Goal: Task Accomplishment & Management: Manage account settings

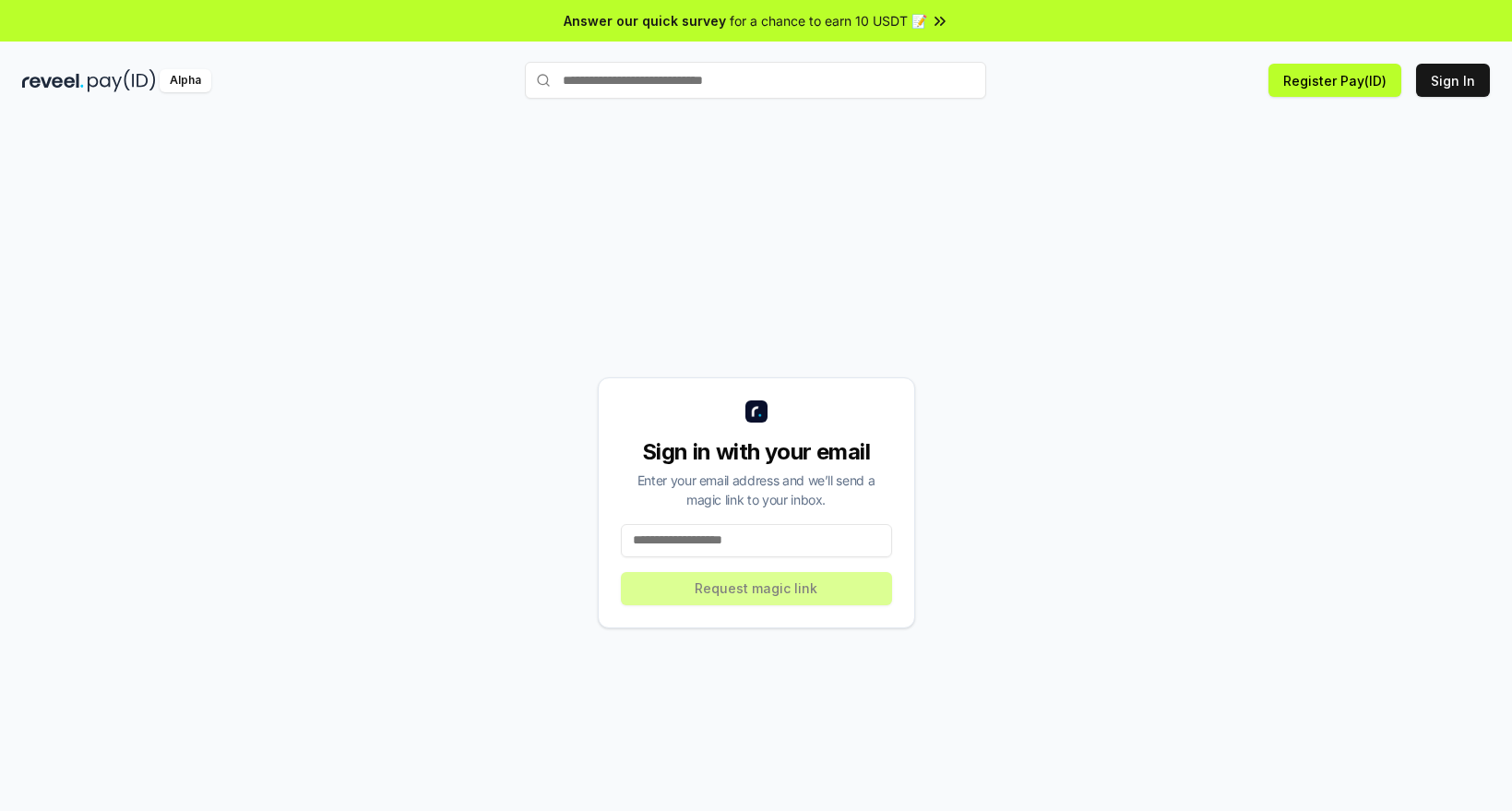
click at [1127, 475] on div "Sign in with your email Enter your email address and we’ll send a magic link to…" at bounding box center [756, 502] width 1467 height 722
click at [1435, 80] on button "Sign In" at bounding box center [1453, 80] width 74 height 33
click at [777, 544] on input at bounding box center [756, 539] width 272 height 33
click at [786, 533] on input at bounding box center [756, 539] width 272 height 33
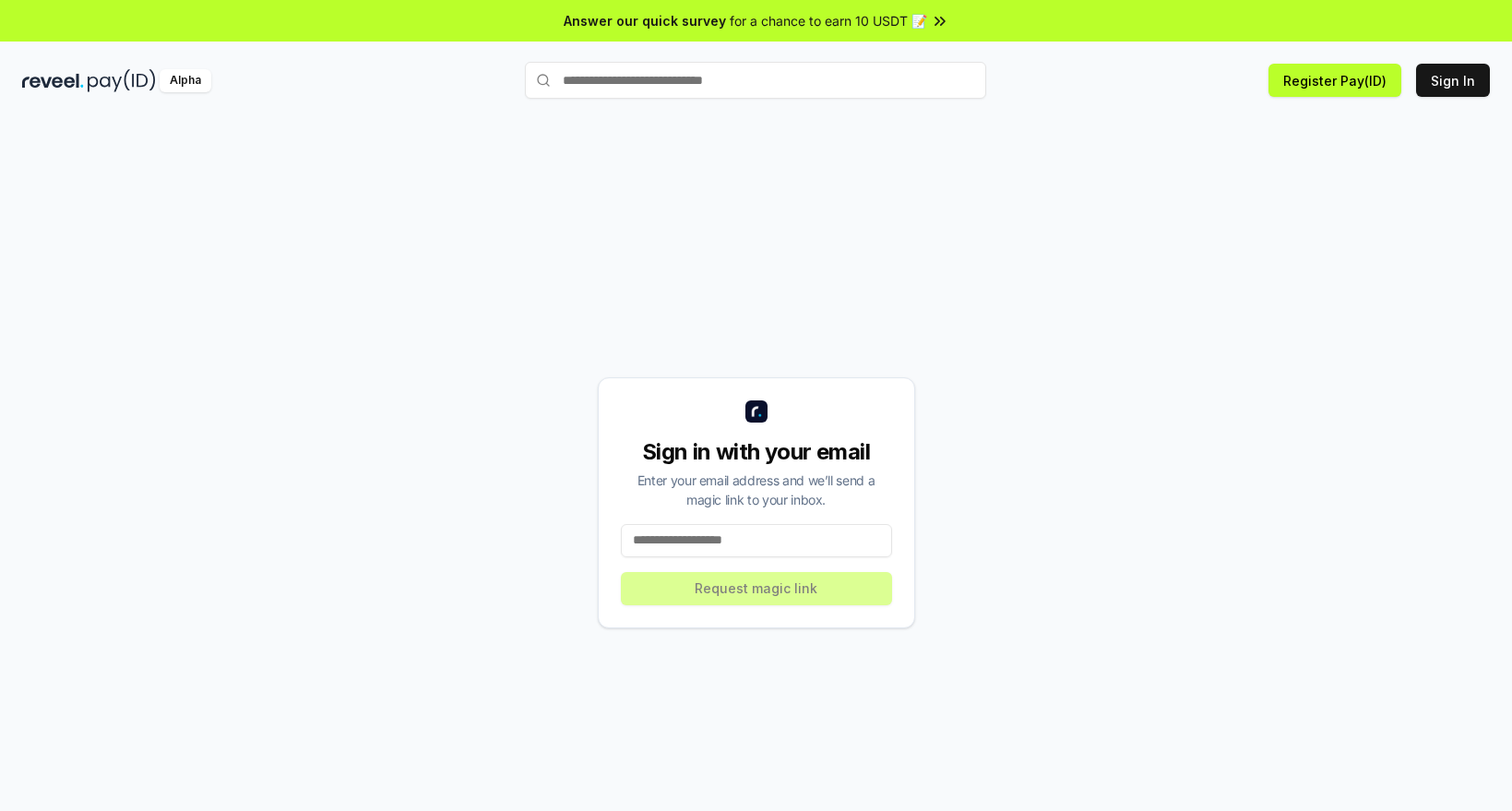
click at [786, 533] on input at bounding box center [756, 539] width 272 height 33
click at [1015, 255] on div "Sign in with your email Enter your email address and we’ll send a magic link to…" at bounding box center [756, 502] width 1467 height 722
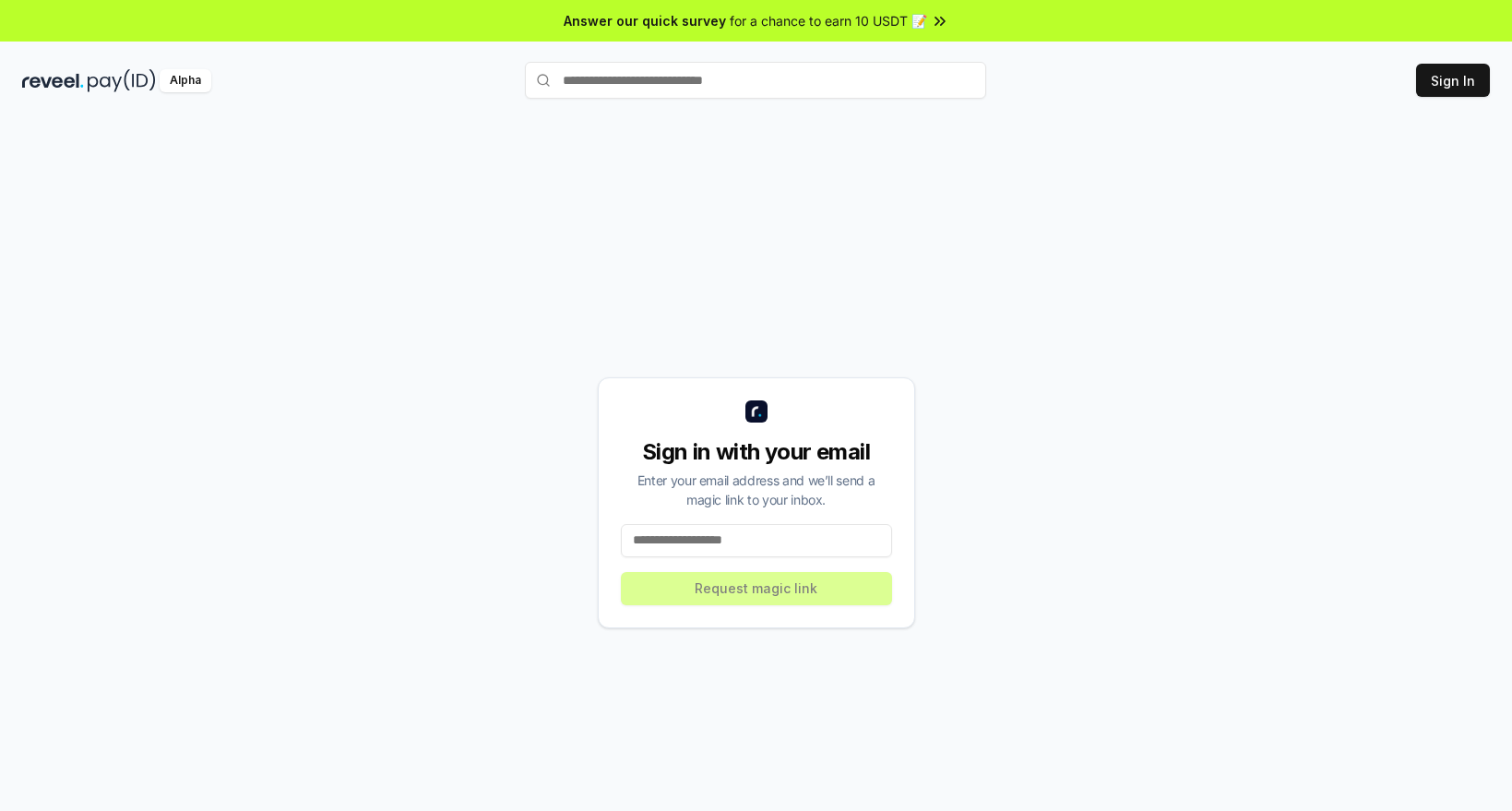
click at [751, 526] on input at bounding box center [756, 539] width 272 height 33
click at [754, 536] on input at bounding box center [756, 539] width 272 height 33
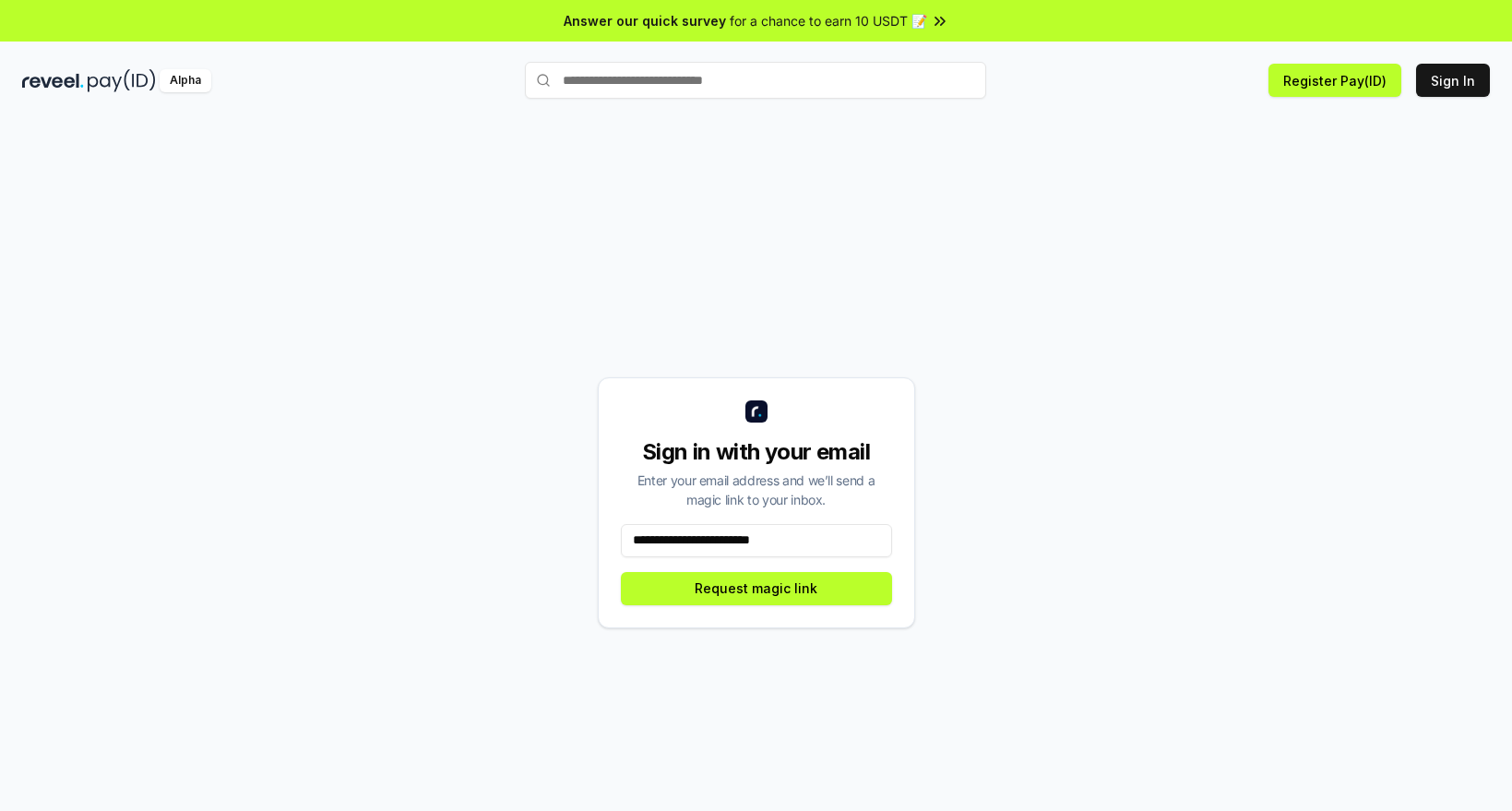
type input "**********"
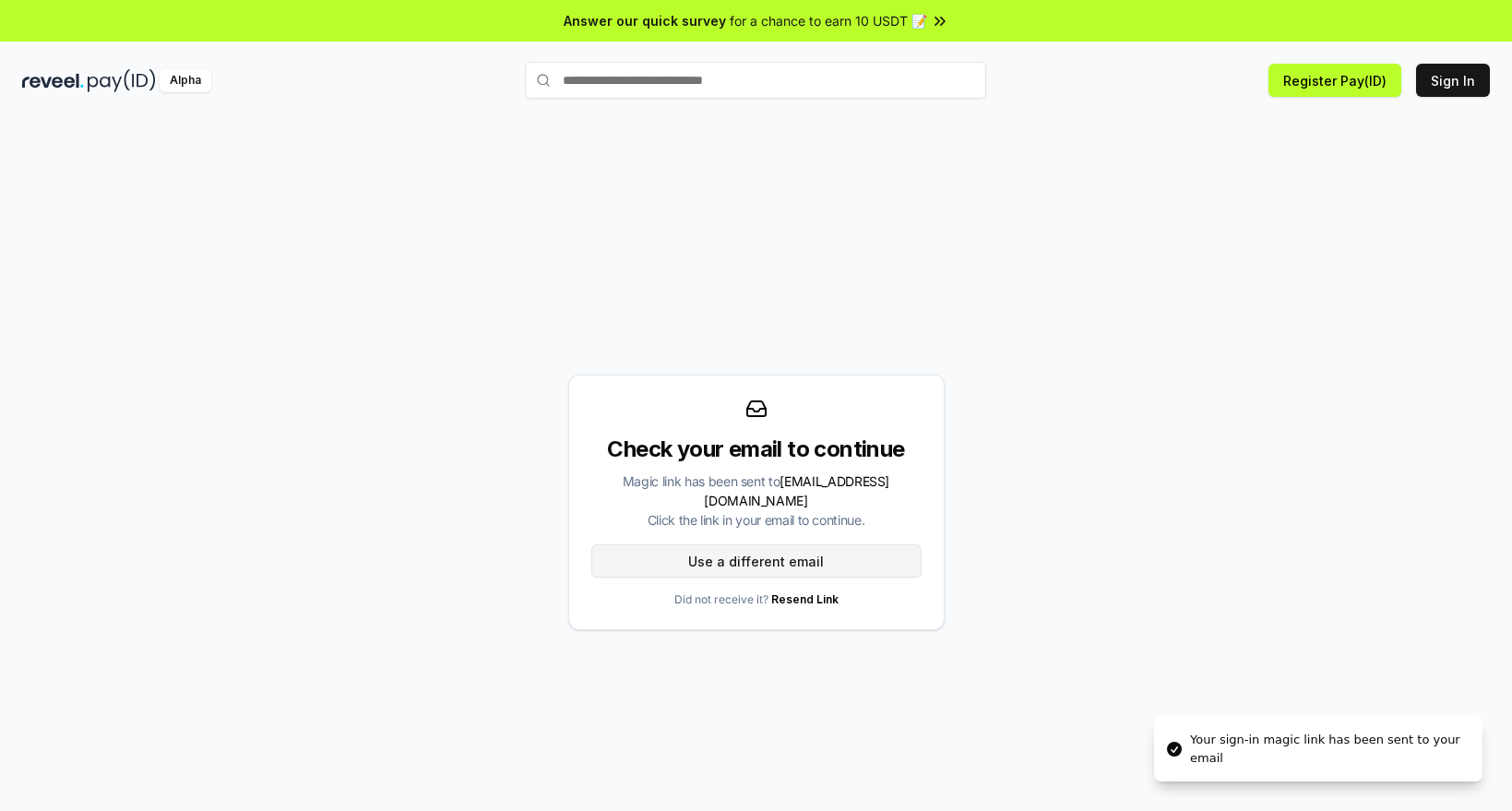
click at [839, 562] on button "Use a different email" at bounding box center [756, 560] width 330 height 33
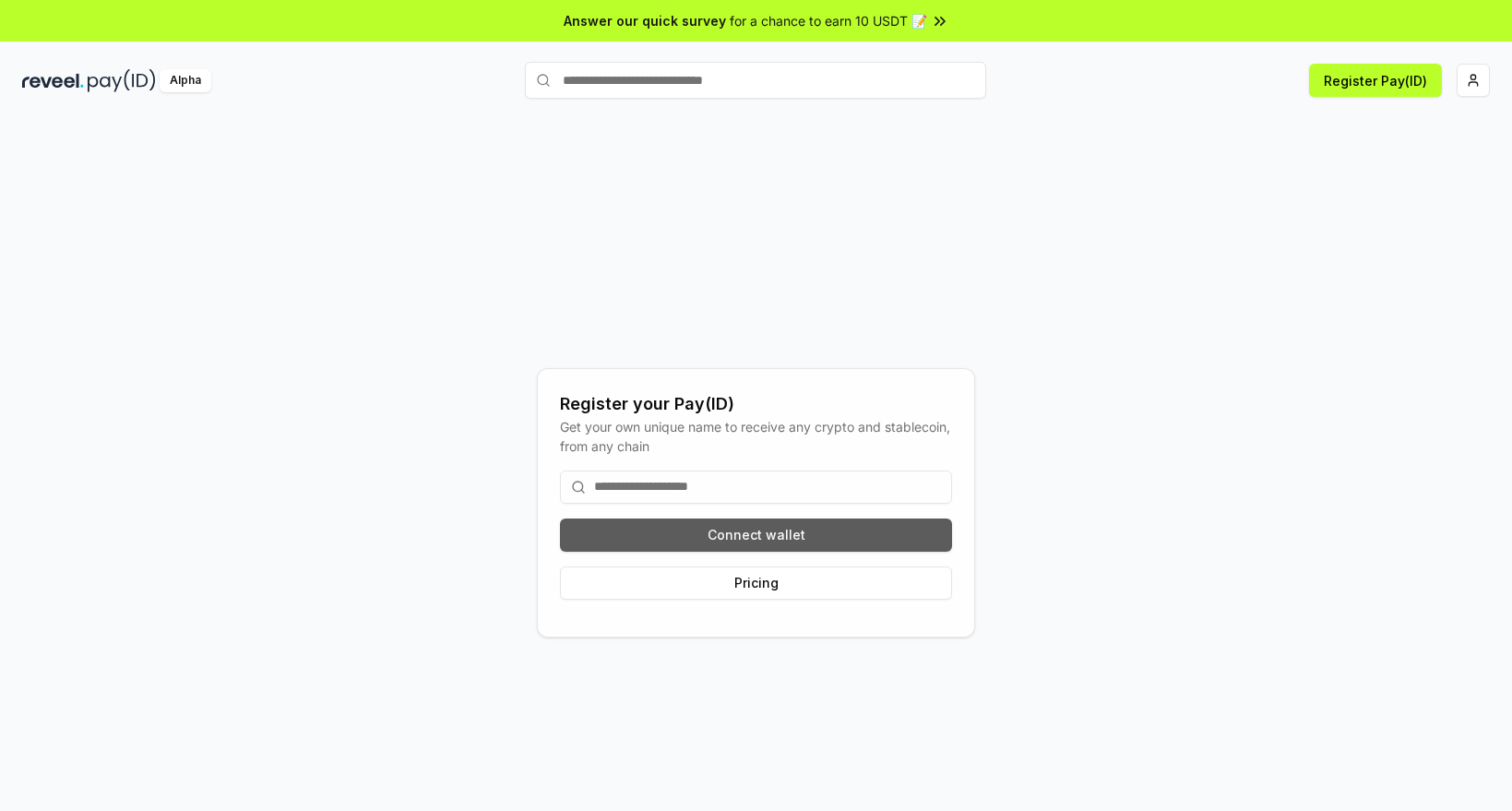
click at [858, 548] on button "Connect wallet" at bounding box center [756, 535] width 392 height 33
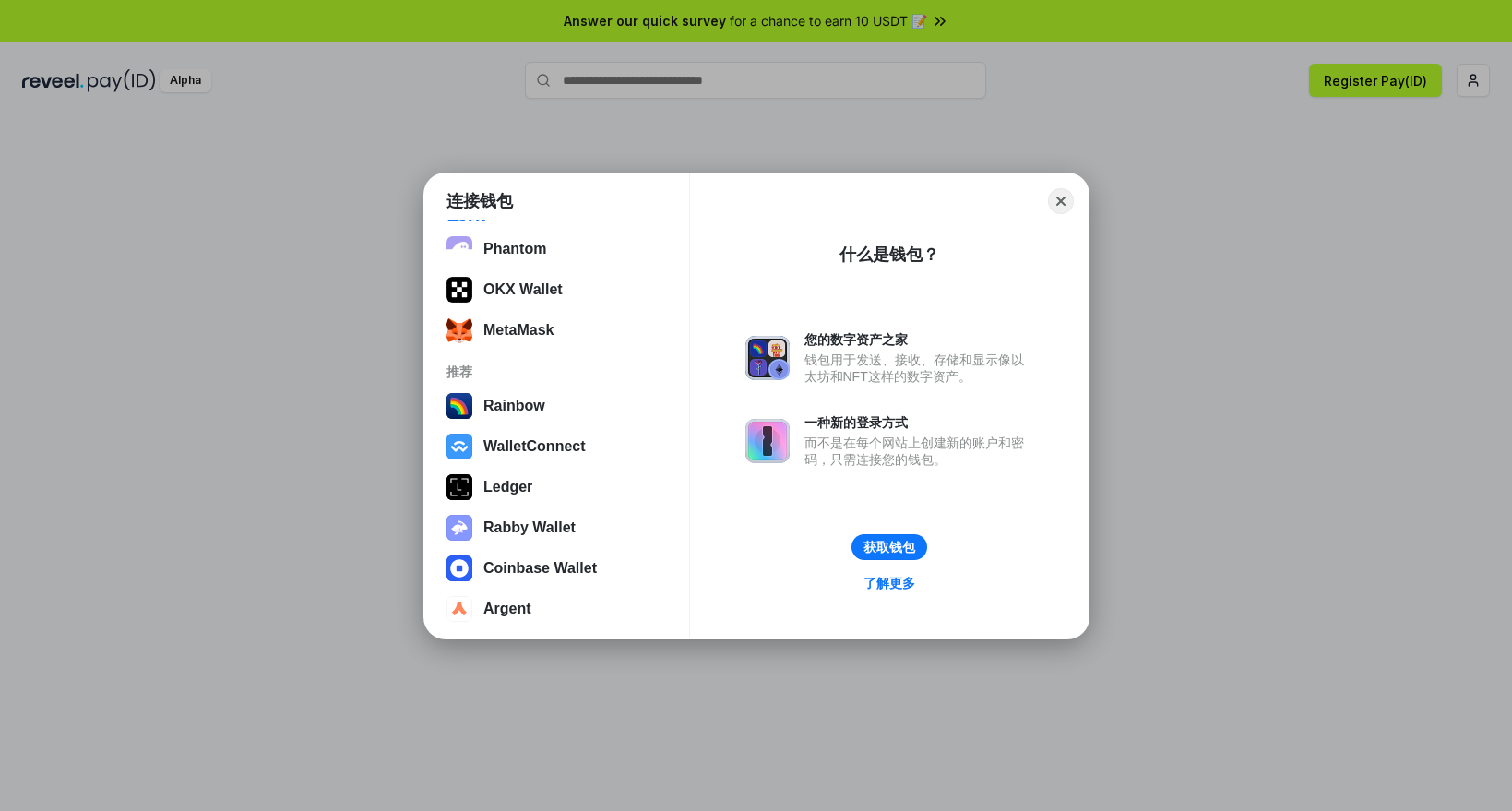
scroll to position [33, 0]
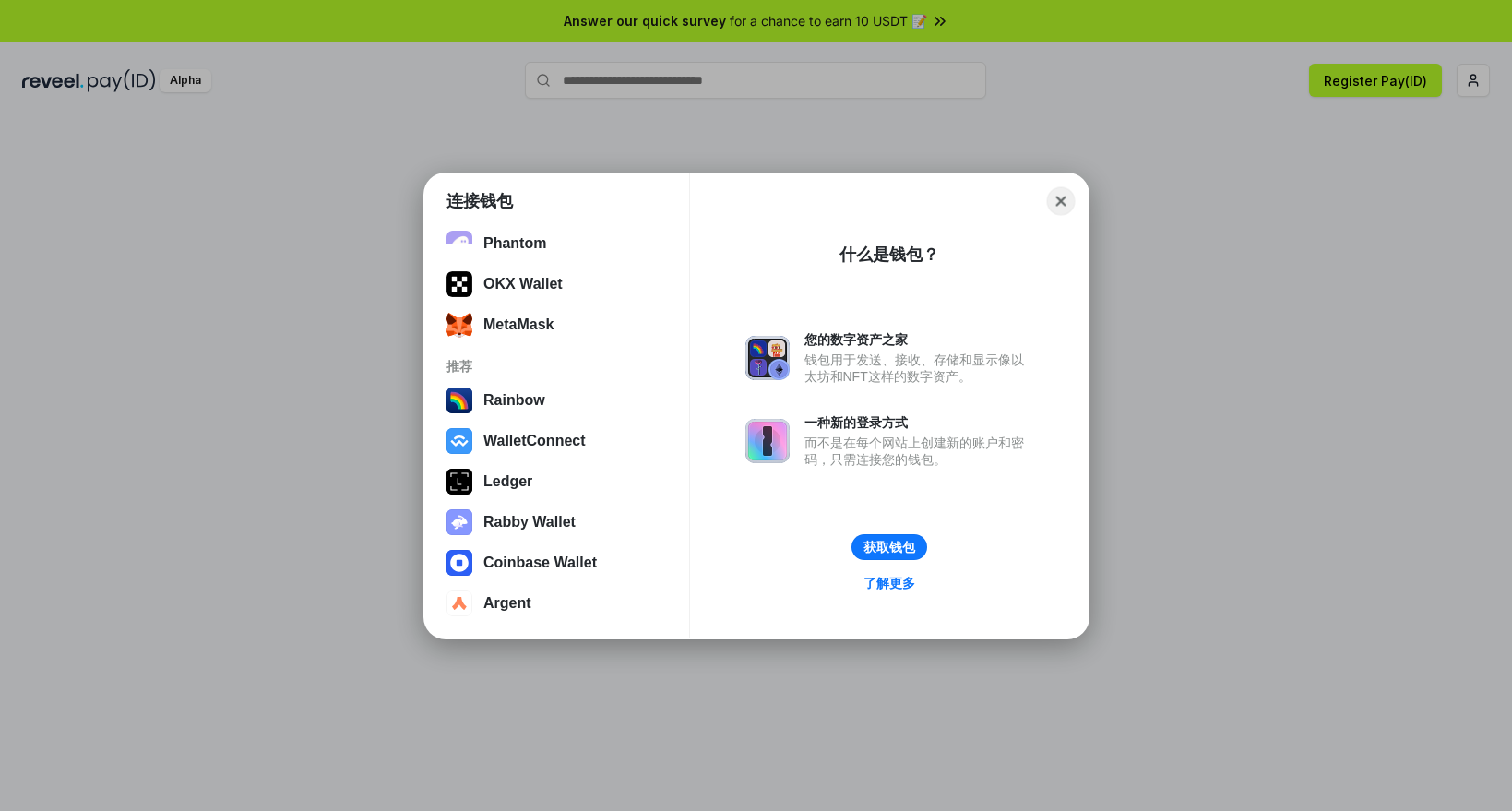
click at [1061, 198] on button "Close" at bounding box center [1060, 200] width 28 height 28
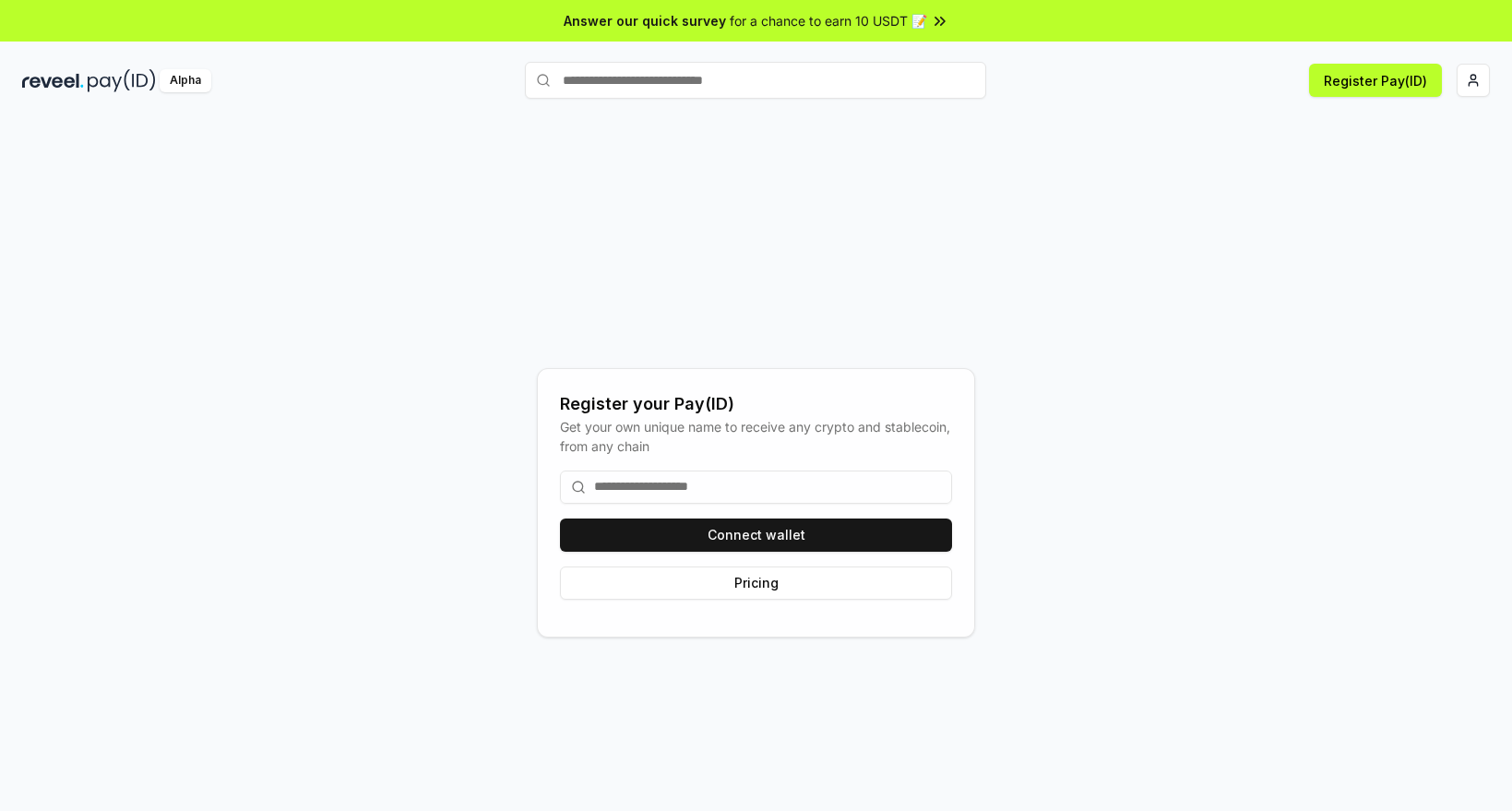
click at [1320, 273] on div "Register your Pay(ID) Get your own unique name to receive any crypto and stable…" at bounding box center [756, 502] width 1467 height 722
click at [798, 488] on input at bounding box center [756, 487] width 392 height 33
click at [723, 491] on input at bounding box center [756, 487] width 392 height 33
type input "*"
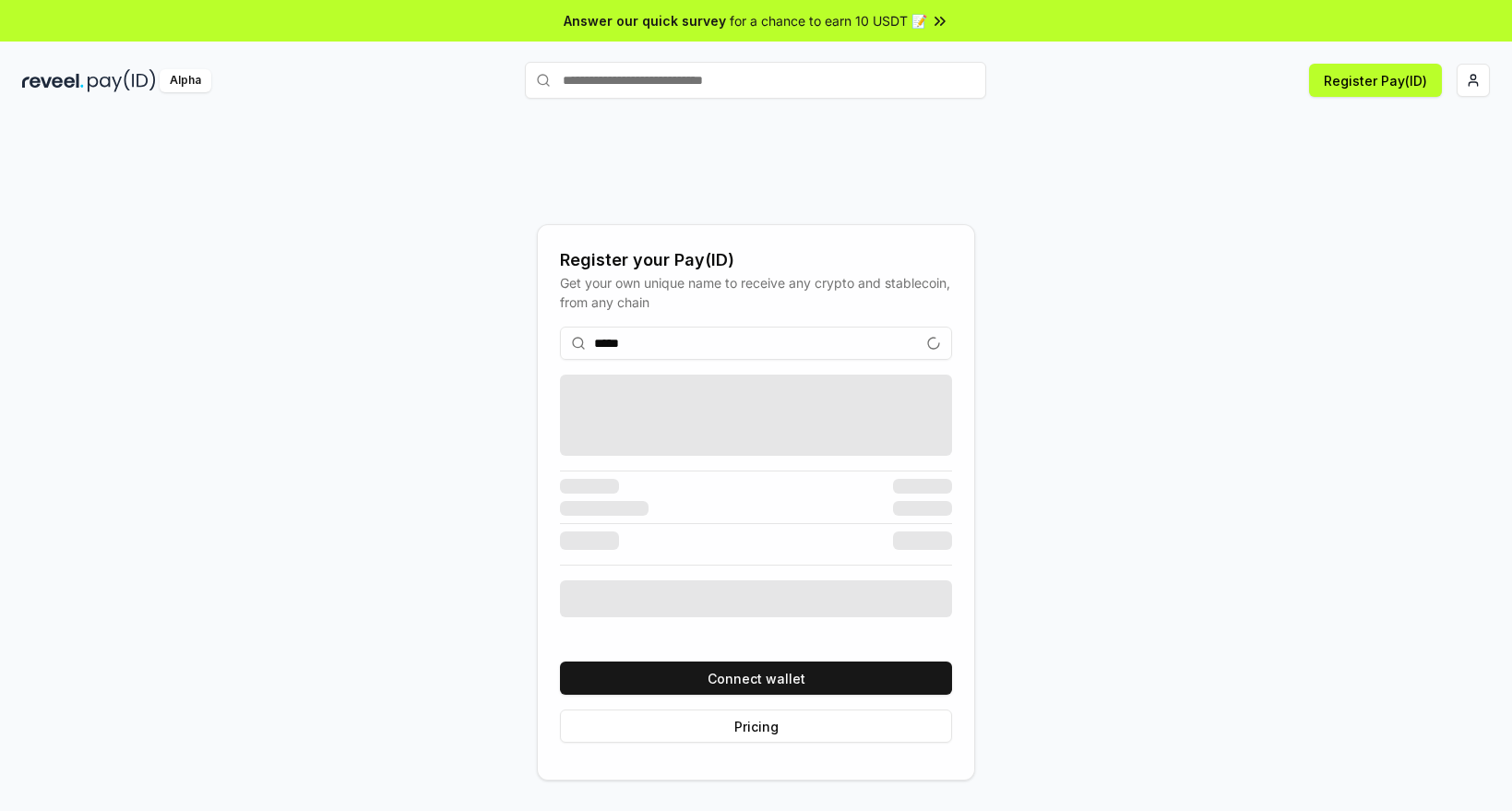
type input "******"
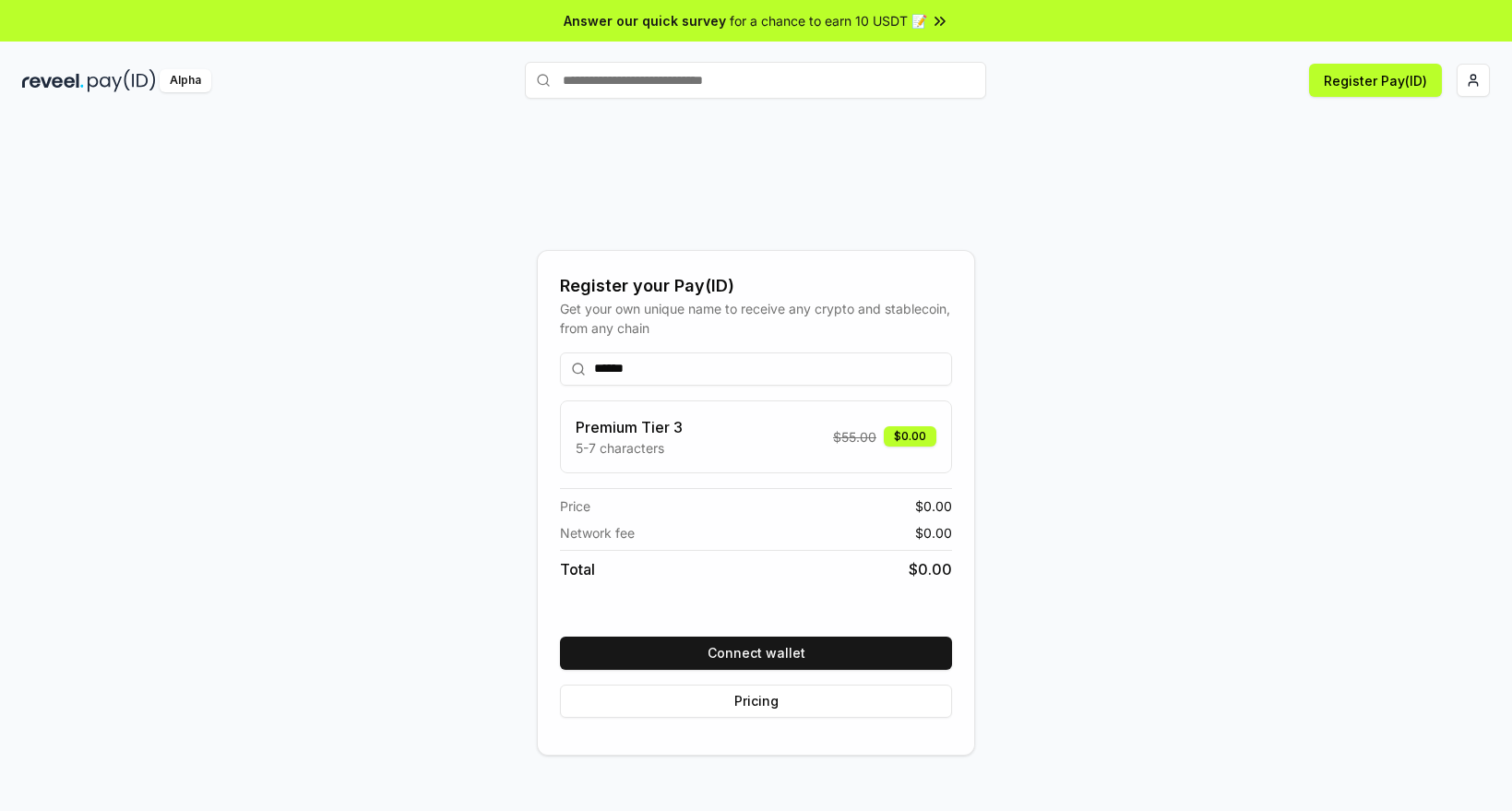
drag, startPoint x: 668, startPoint y: 374, endPoint x: 372, endPoint y: 388, distance: 296.3
click at [368, 391] on div "Register your Pay(ID) Get your own unique name to receive any crypto and stable…" at bounding box center [756, 502] width 1467 height 722
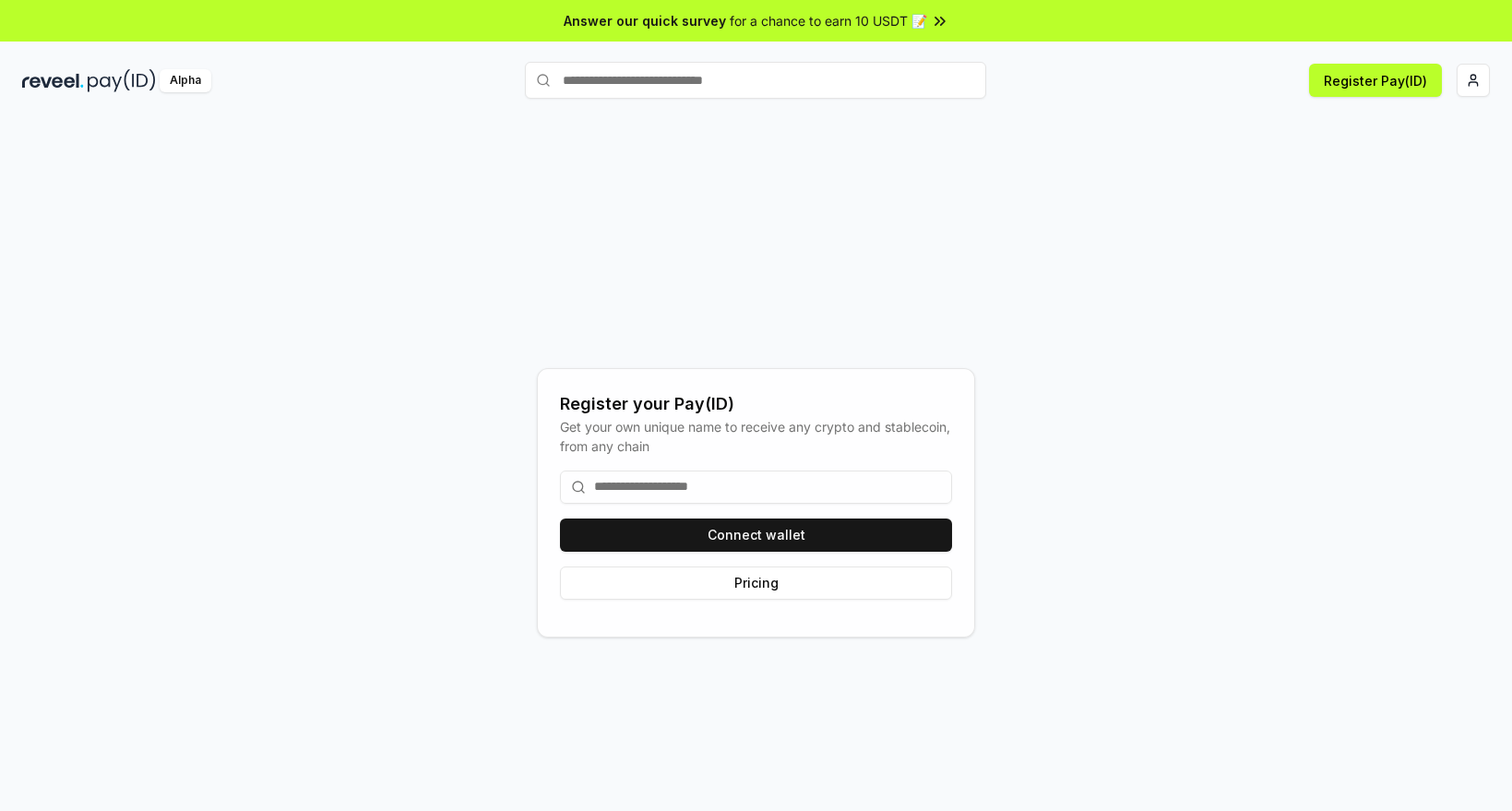
drag, startPoint x: 1213, startPoint y: 403, endPoint x: 1440, endPoint y: 58, distance: 413.0
click at [1219, 393] on div "Register your Pay(ID) Get your own unique name to receive any crypto and stable…" at bounding box center [756, 502] width 1467 height 722
click at [1143, 366] on div "Register your Pay(ID) Get your own unique name to receive any crypto and stable…" at bounding box center [756, 502] width 1467 height 722
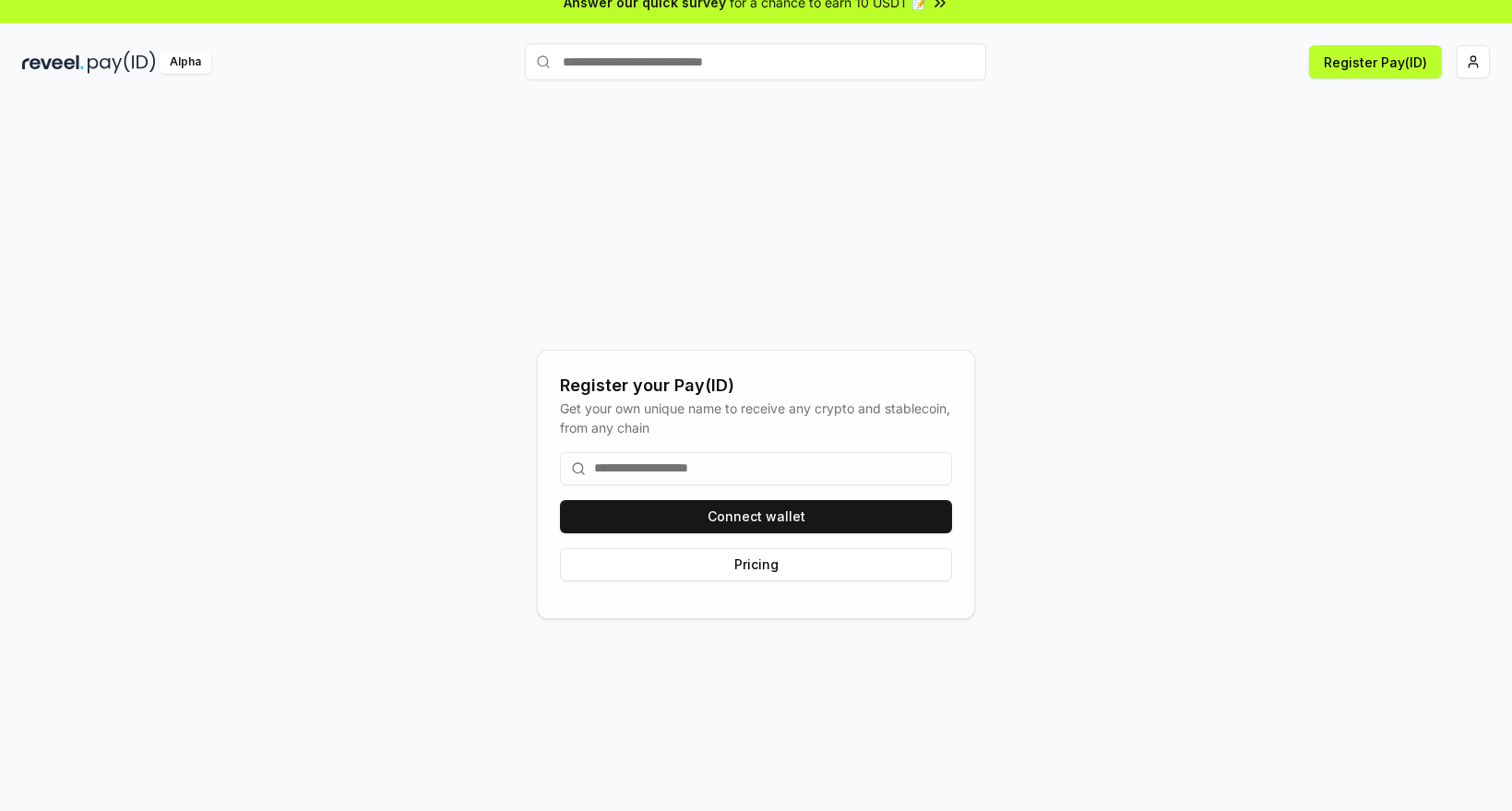
scroll to position [0, 0]
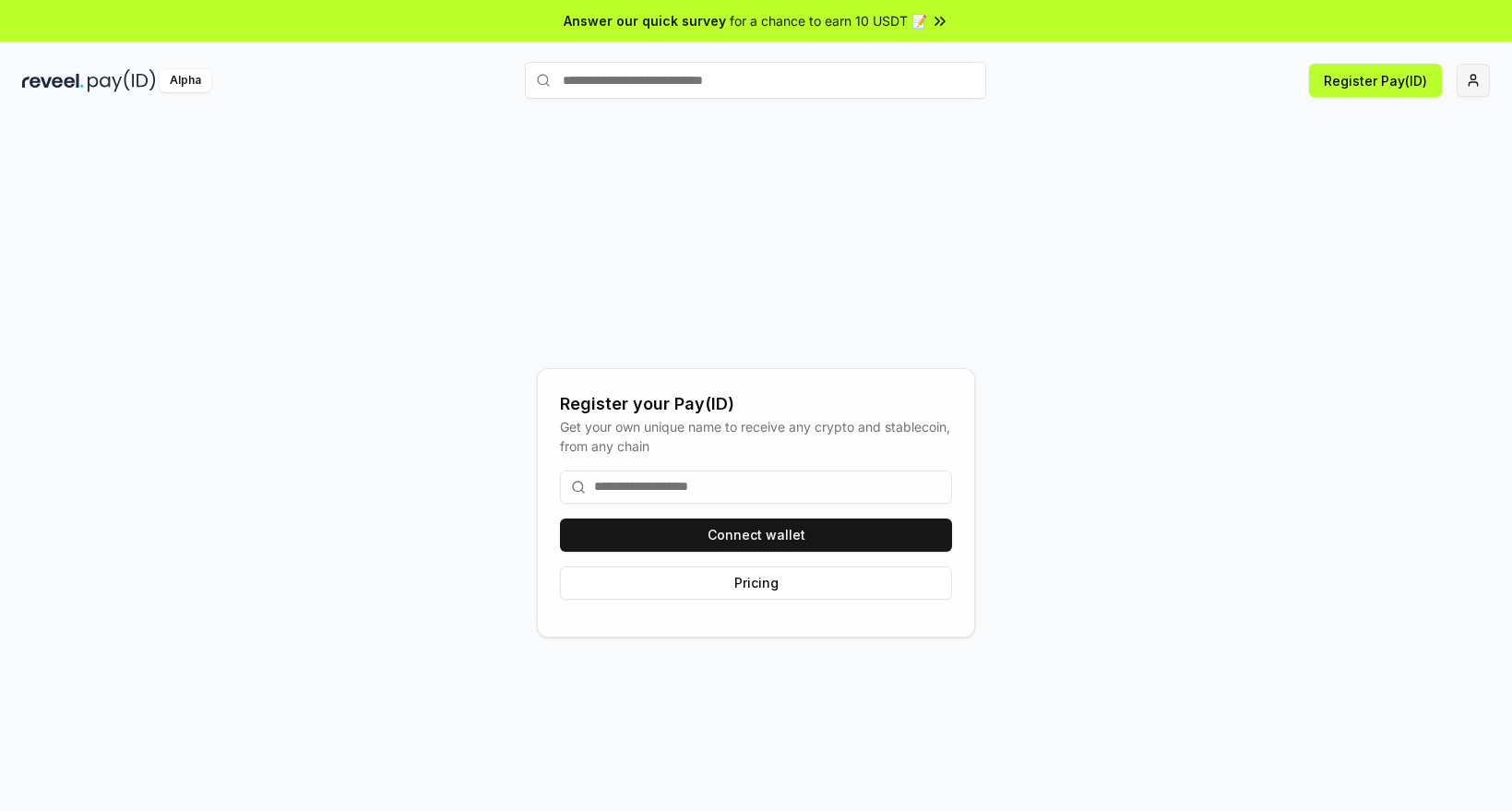
click at [1462, 85] on html "Answer our quick survey for a chance to earn 10 USDT 📝 Alpha Register Pay(ID) R…" at bounding box center [756, 405] width 1512 height 811
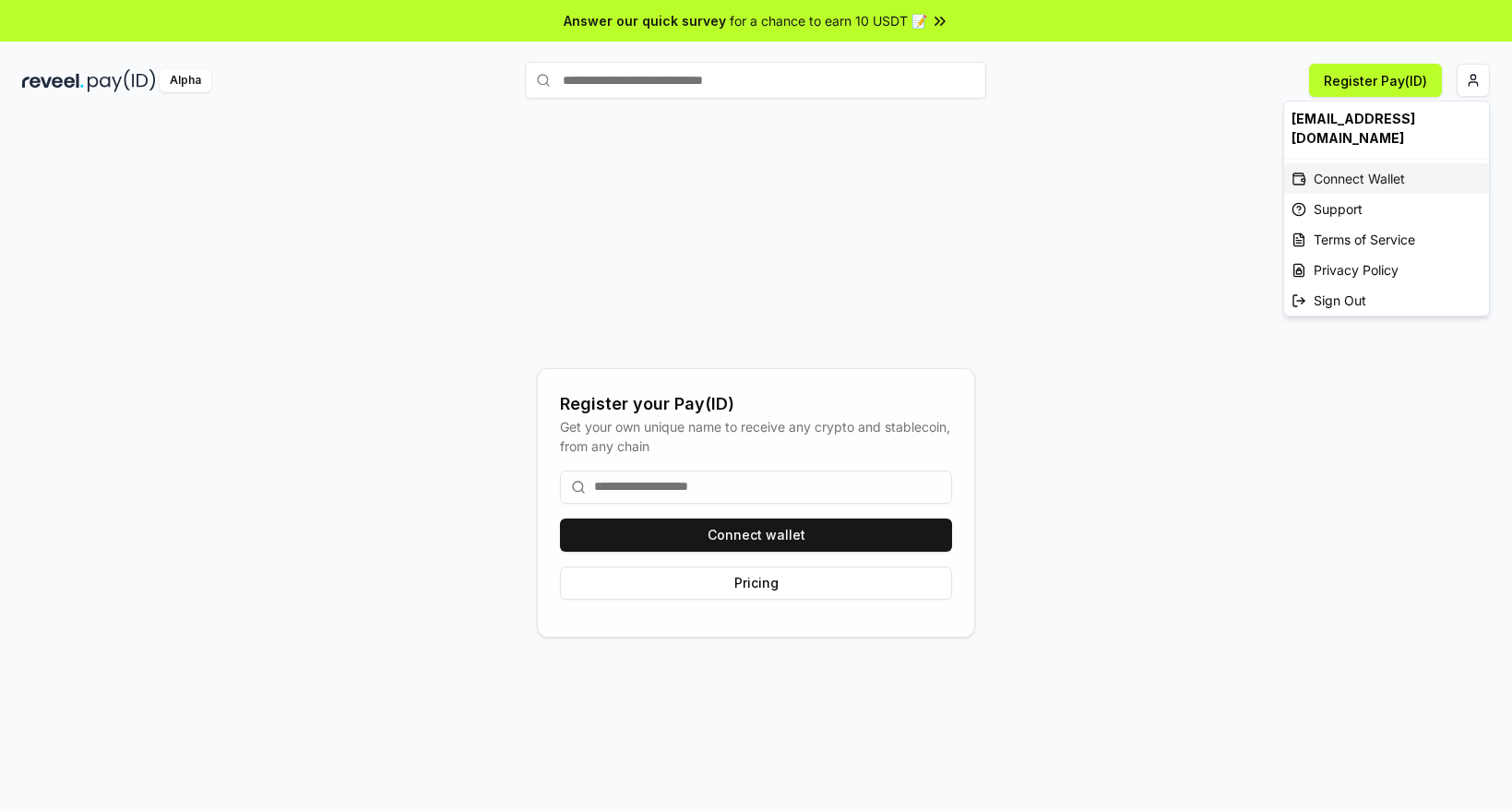
click at [1403, 165] on div "Connect Wallet" at bounding box center [1386, 179] width 205 height 30
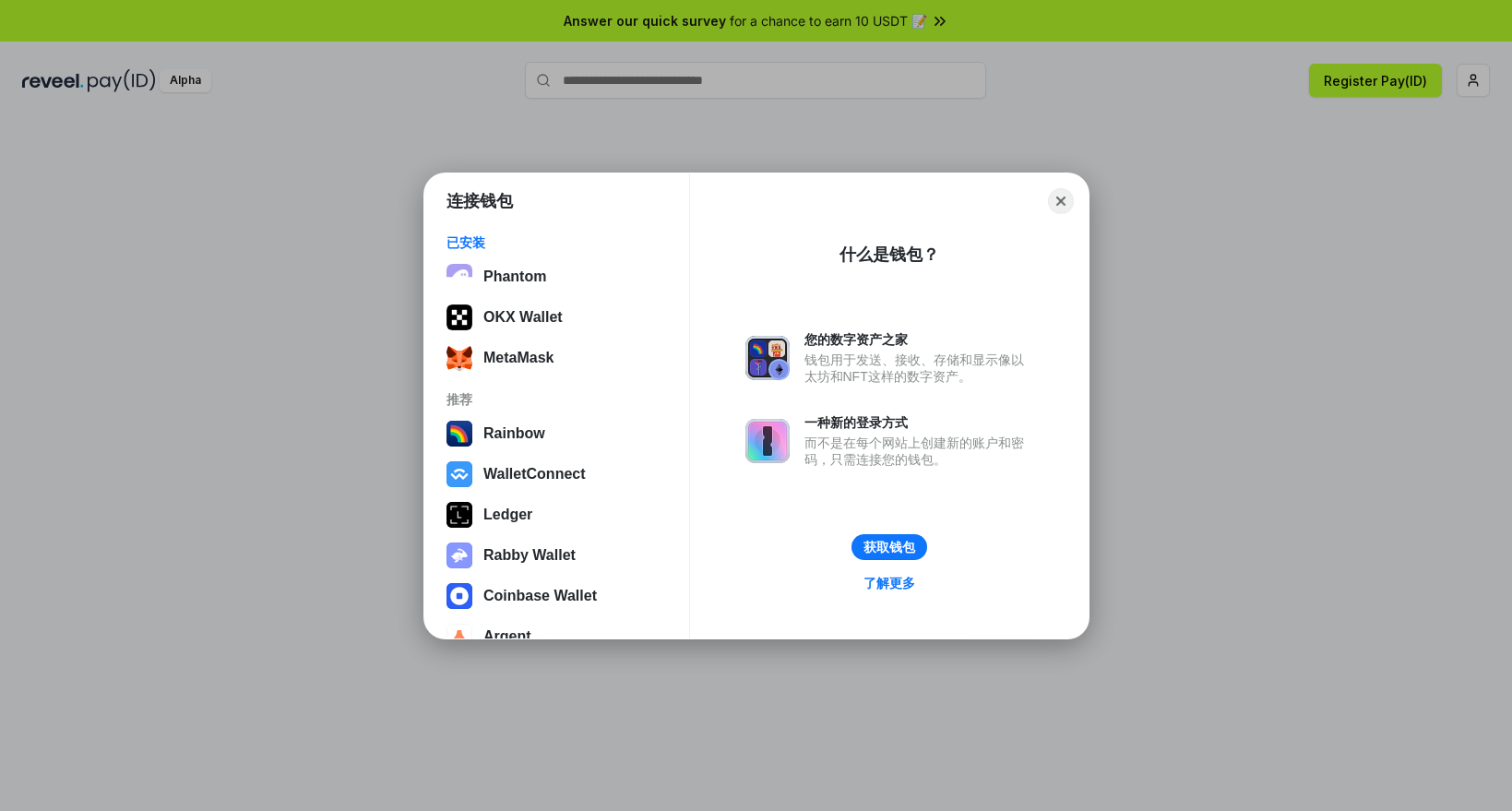
drag, startPoint x: 1056, startPoint y: 205, endPoint x: 725, endPoint y: 260, distance: 335.5
click at [875, 203] on div "Close" at bounding box center [889, 200] width 369 height 25
click at [1055, 198] on button "Close" at bounding box center [1060, 200] width 28 height 28
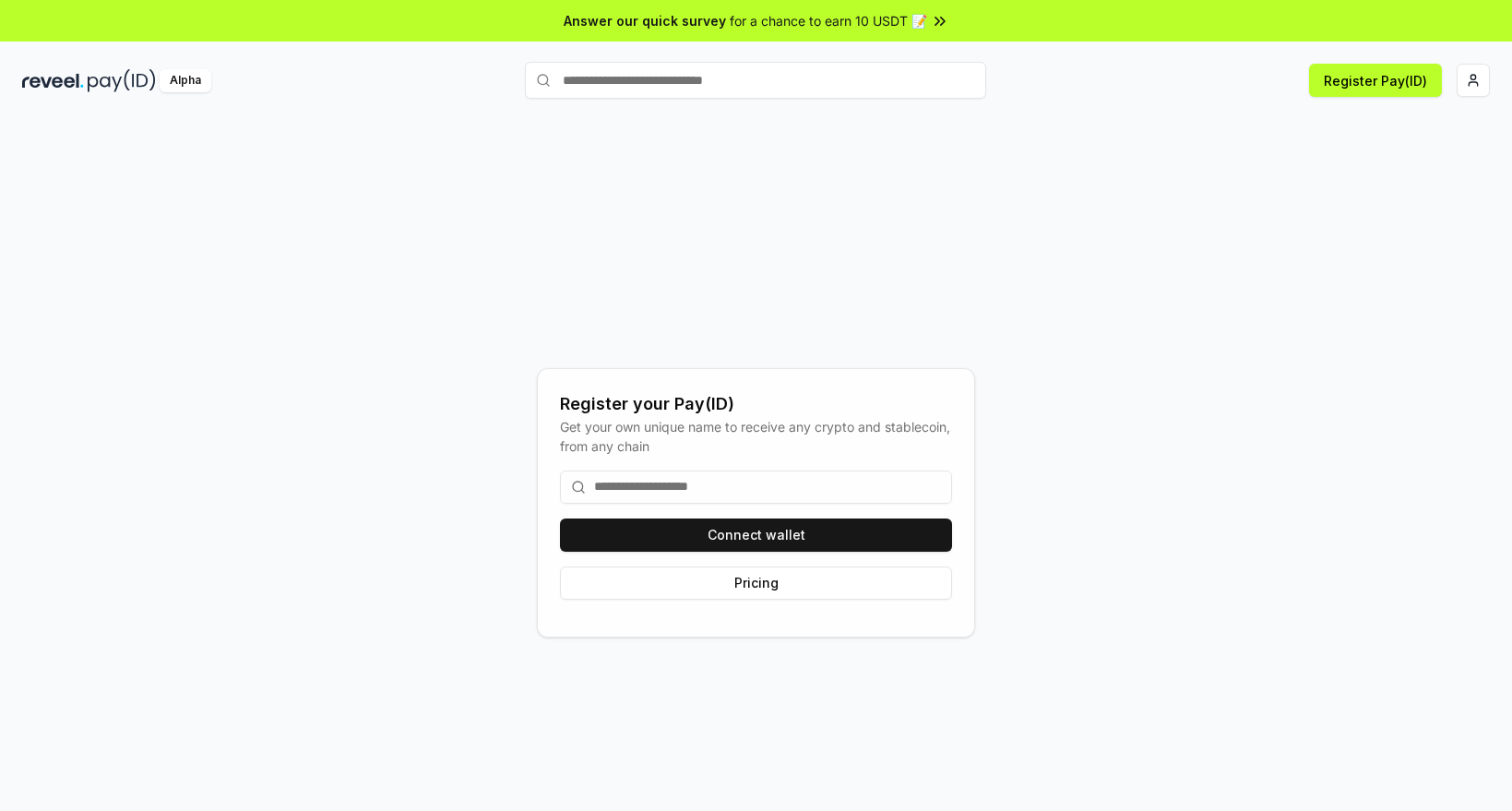
click at [1224, 250] on div "Register your Pay(ID) Get your own unique name to receive any crypto and stable…" at bounding box center [756, 502] width 1467 height 722
click at [1196, 502] on div "Register your Pay(ID) Get your own unique name to receive any crypto and stable…" at bounding box center [756, 502] width 1467 height 722
click at [118, 79] on img at bounding box center [121, 81] width 69 height 23
click at [338, 214] on div "Register your Pay(ID) Get your own unique name to receive any crypto and stable…" at bounding box center [756, 502] width 1467 height 722
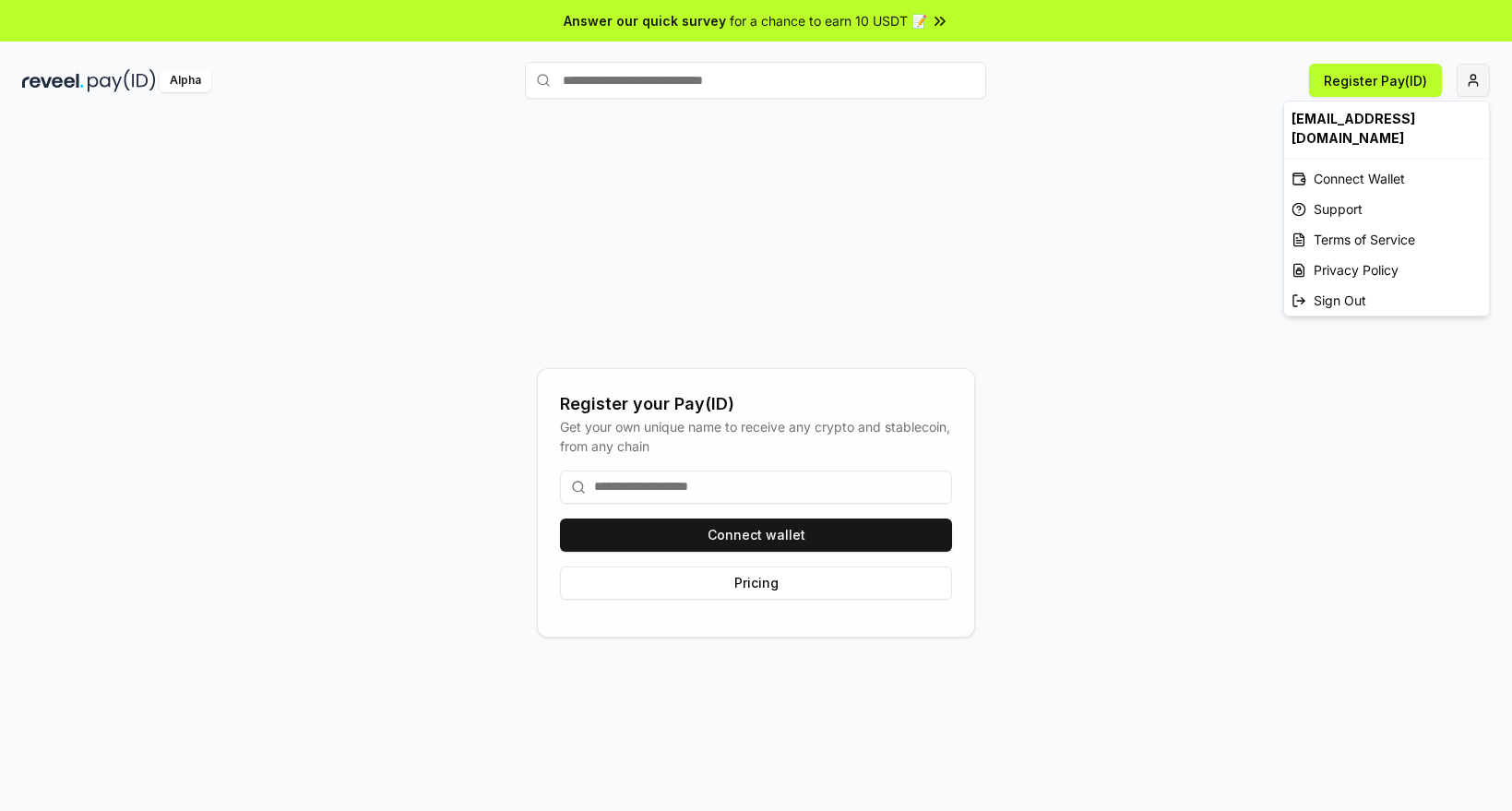
click at [1464, 87] on html "Answer our quick survey for a chance to earn 10 USDT 📝 Alpha Register Pay(ID) R…" at bounding box center [756, 405] width 1512 height 811
click at [1395, 72] on html "Answer our quick survey for a chance to earn 10 USDT 📝 Alpha Register Pay(ID) R…" at bounding box center [756, 405] width 1512 height 811
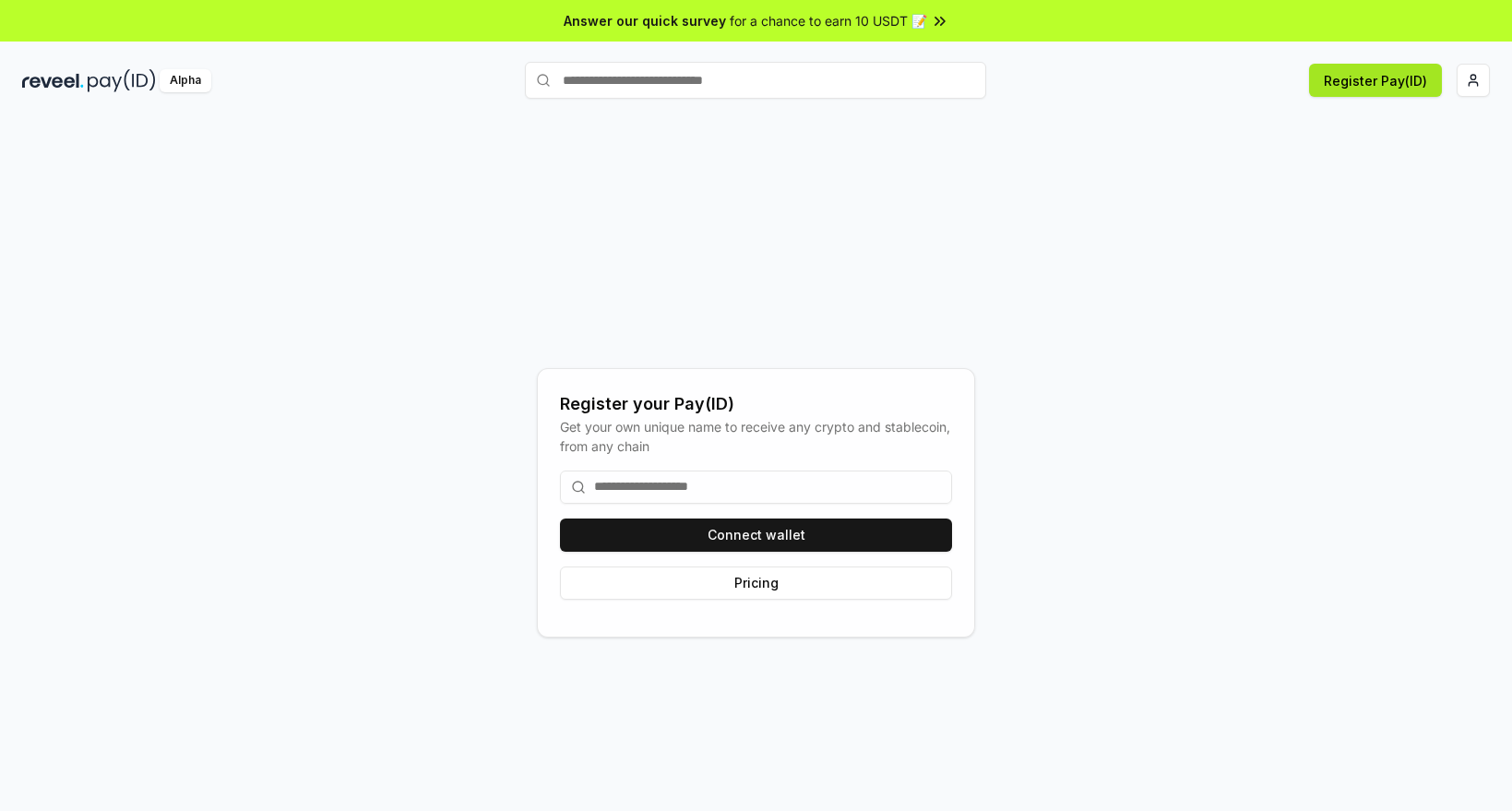
click at [1395, 76] on button "Register Pay(ID)" at bounding box center [1375, 80] width 132 height 33
click at [1471, 89] on html "Answer our quick survey for a chance to earn 10 USDT 📝 Alpha Register Pay(ID) C…" at bounding box center [756, 405] width 1512 height 811
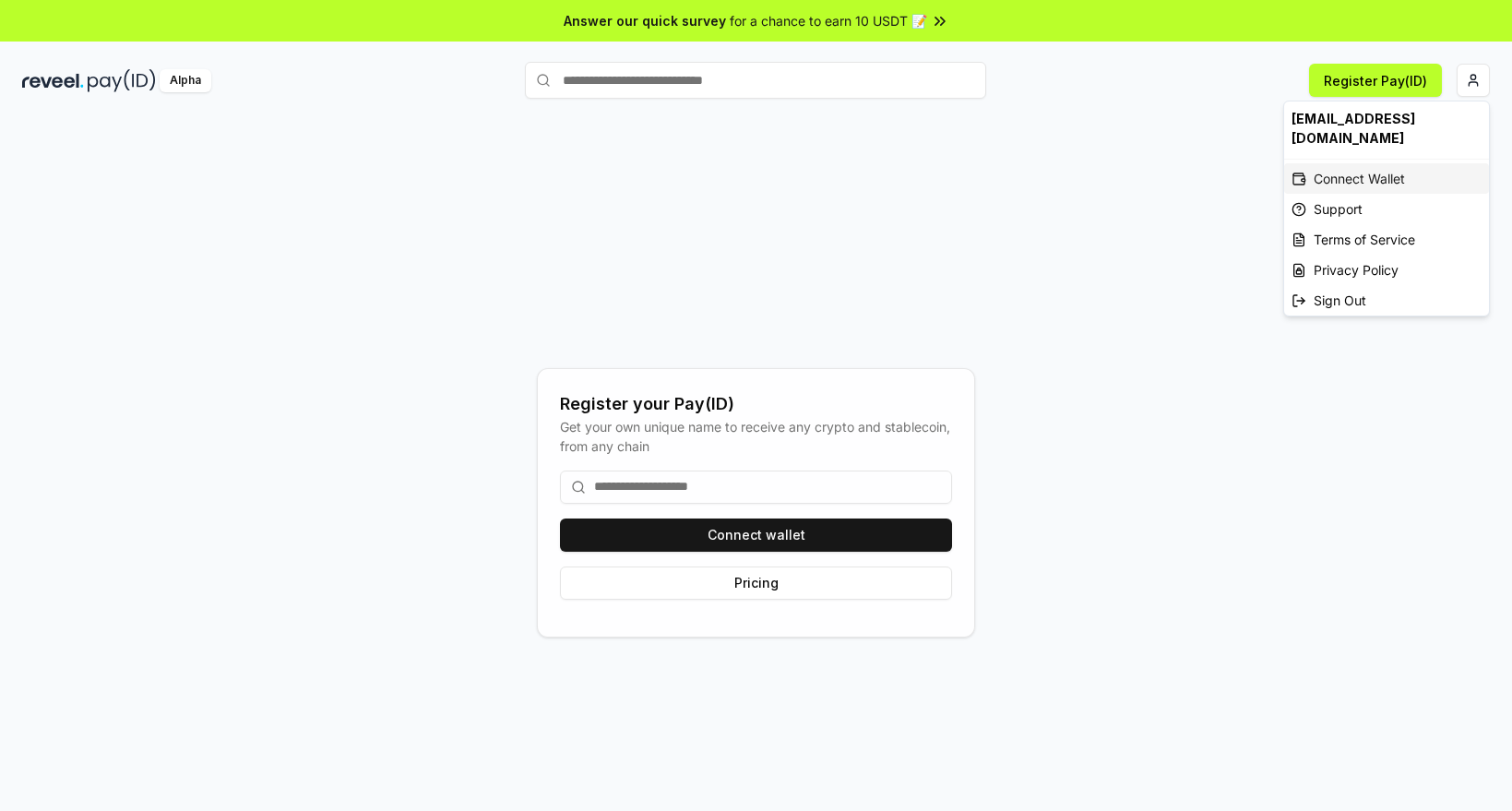
click at [1404, 179] on div "Connect Wallet" at bounding box center [1386, 179] width 205 height 30
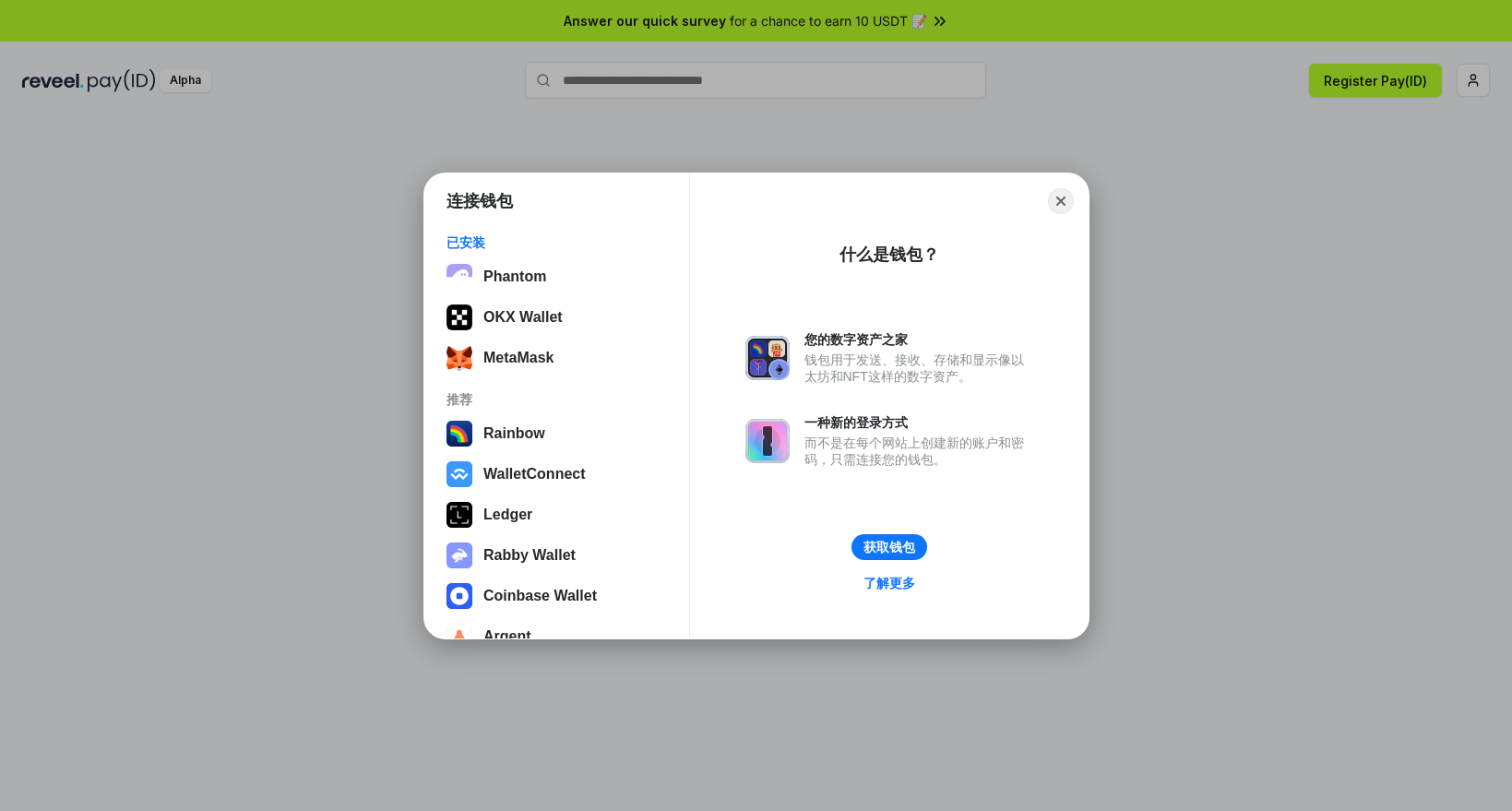
scroll to position [33, 0]
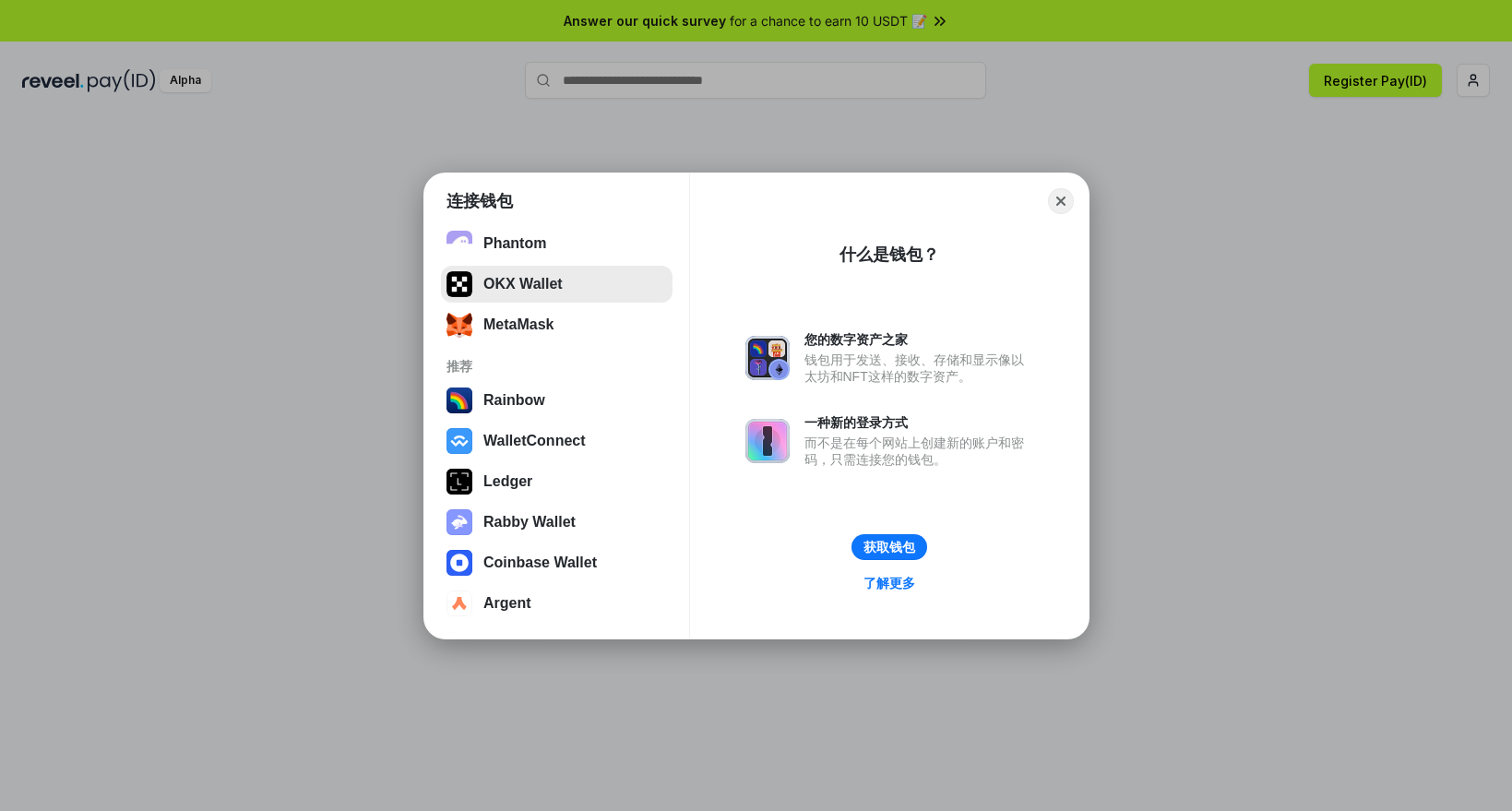
click at [522, 299] on button "OKX Wallet" at bounding box center [556, 284] width 231 height 37
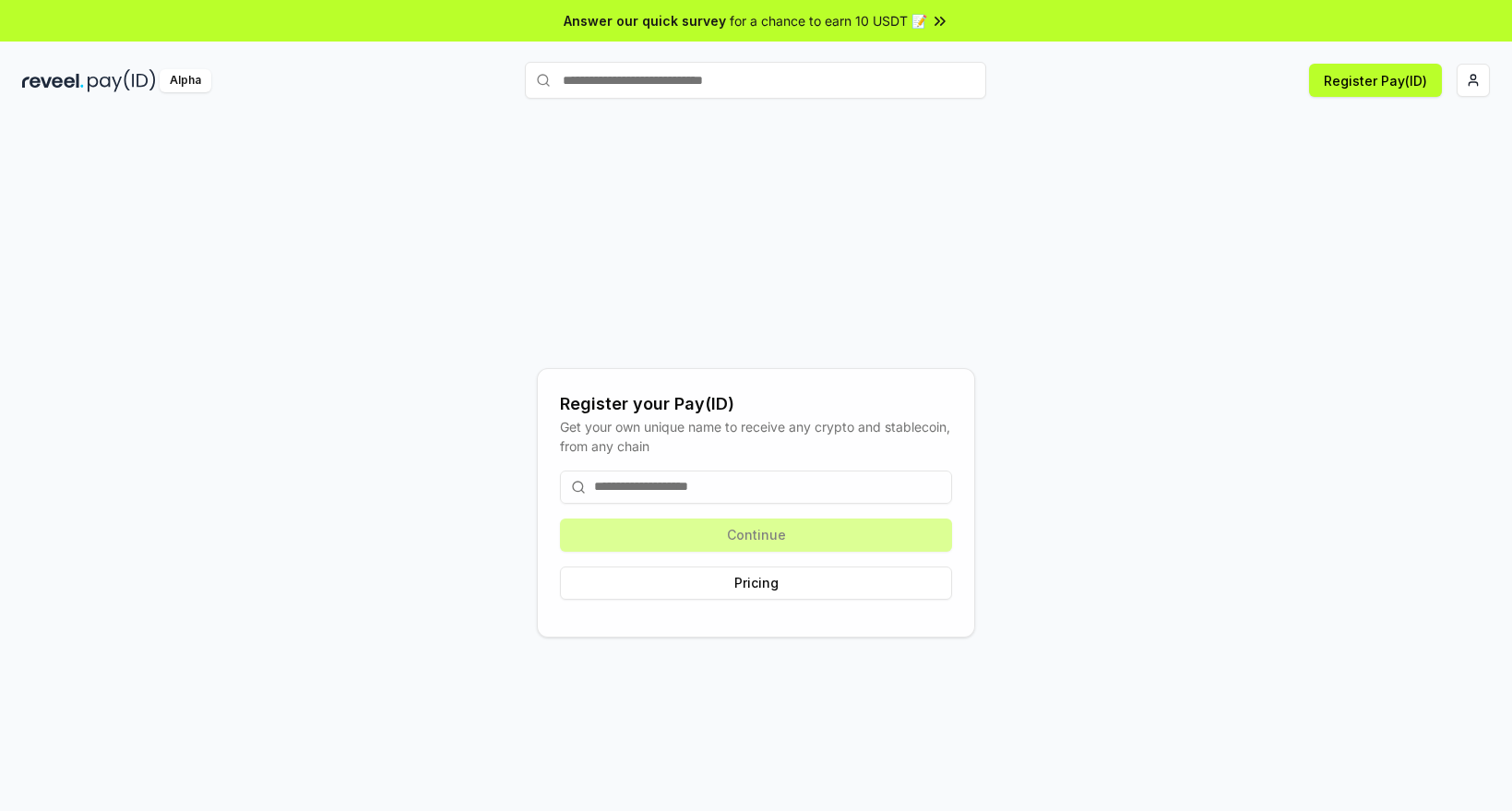
click at [1093, 290] on div "Register your Pay(ID) Get your own unique name to receive any crypto and stable…" at bounding box center [756, 502] width 1467 height 722
click at [820, 485] on input at bounding box center [756, 487] width 392 height 33
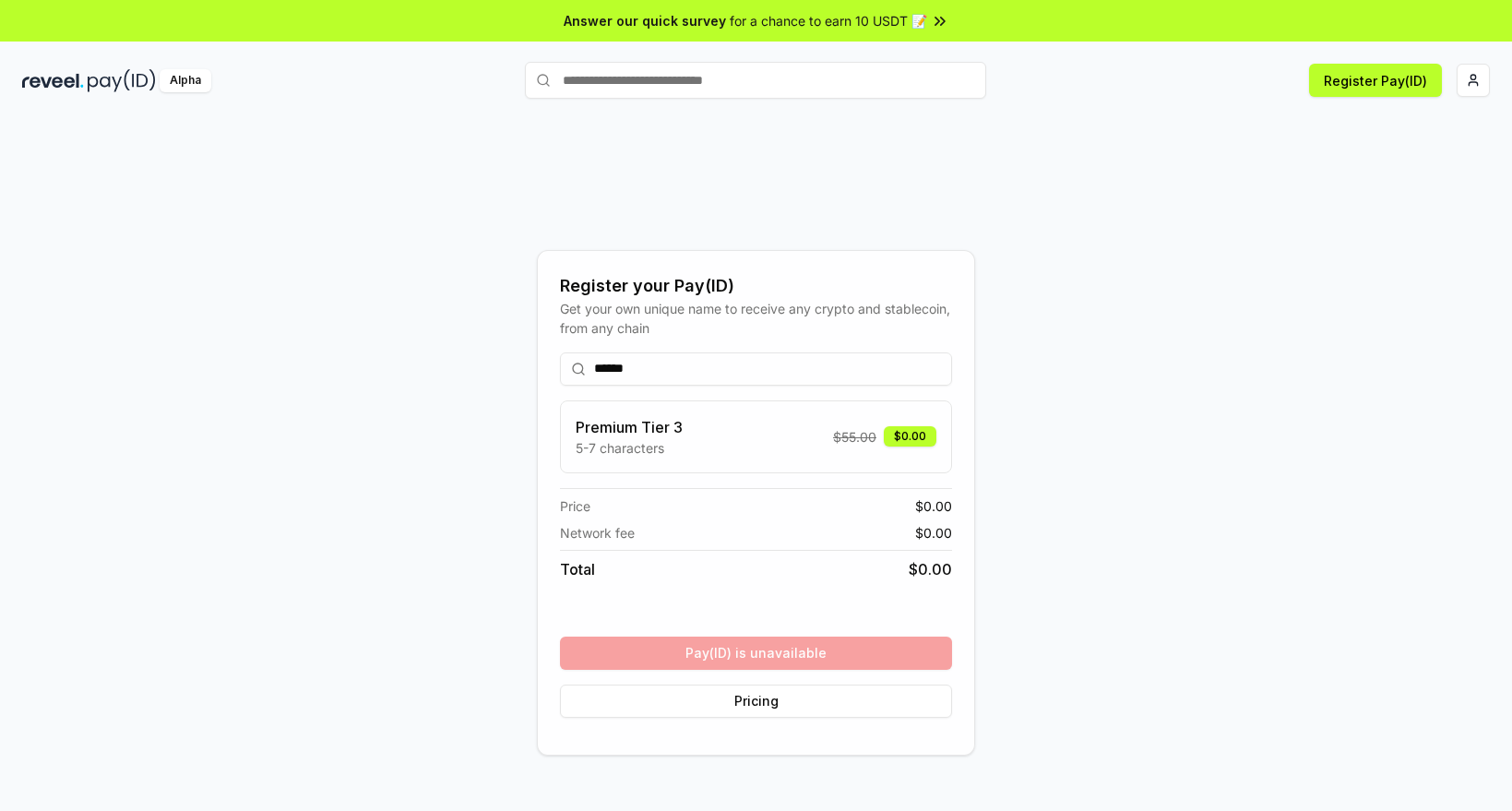
click at [795, 658] on div "****** Premium Tier 3 5-7 characters $ 55.00 $0.00 Price $ 0.00 Network fee $ 0…" at bounding box center [756, 535] width 392 height 395
click at [709, 659] on div "****** Premium Tier 3 5-7 characters $ 55.00 $0.00 Price $ 0.00 Network fee $ 0…" at bounding box center [756, 535] width 392 height 395
click at [682, 360] on input "******" at bounding box center [756, 368] width 392 height 33
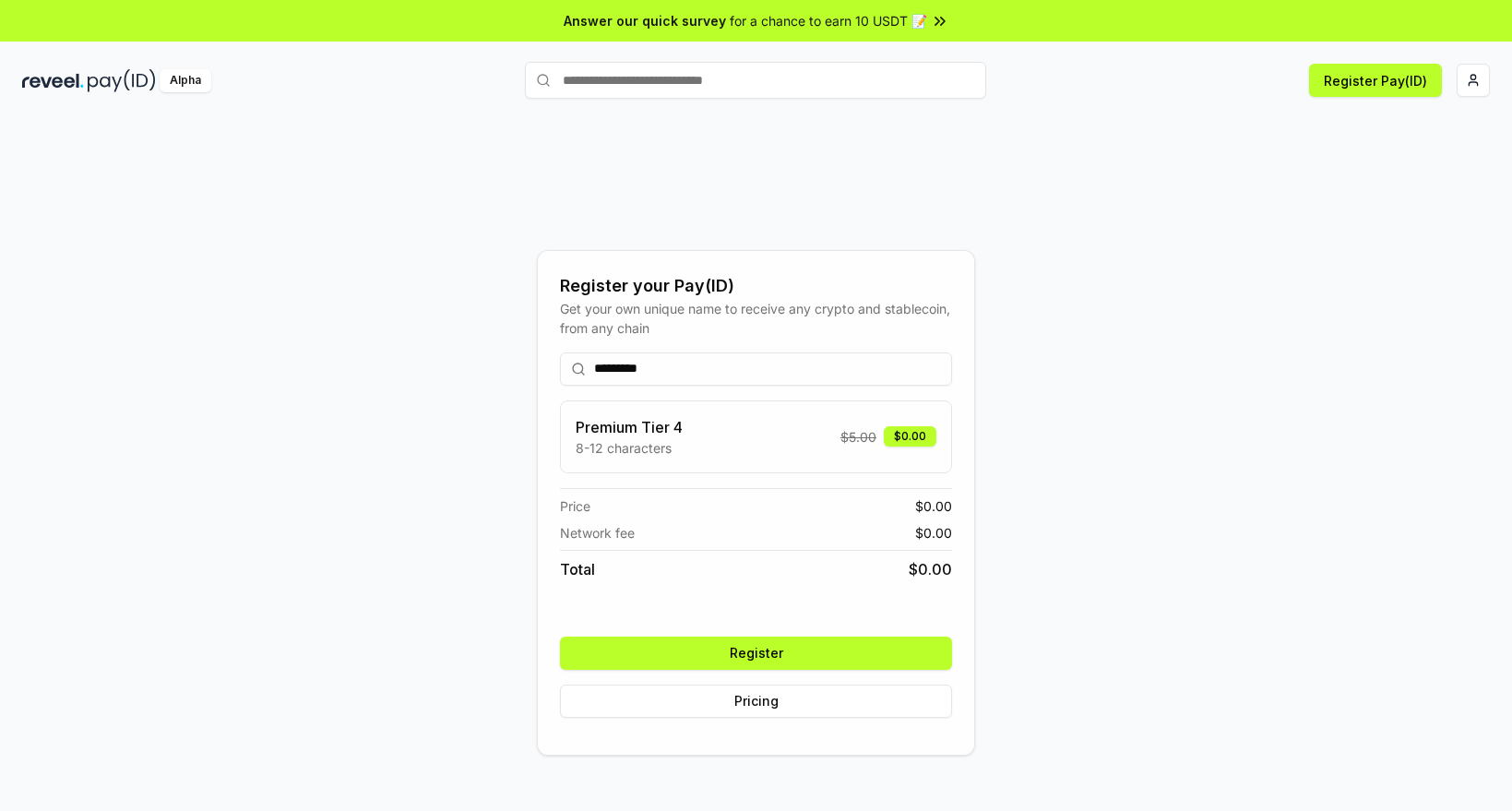
click at [694, 373] on input "*********" at bounding box center [756, 368] width 392 height 33
drag, startPoint x: 616, startPoint y: 373, endPoint x: 917, endPoint y: 352, distance: 301.7
click at [921, 359] on input "*********" at bounding box center [756, 368] width 392 height 33
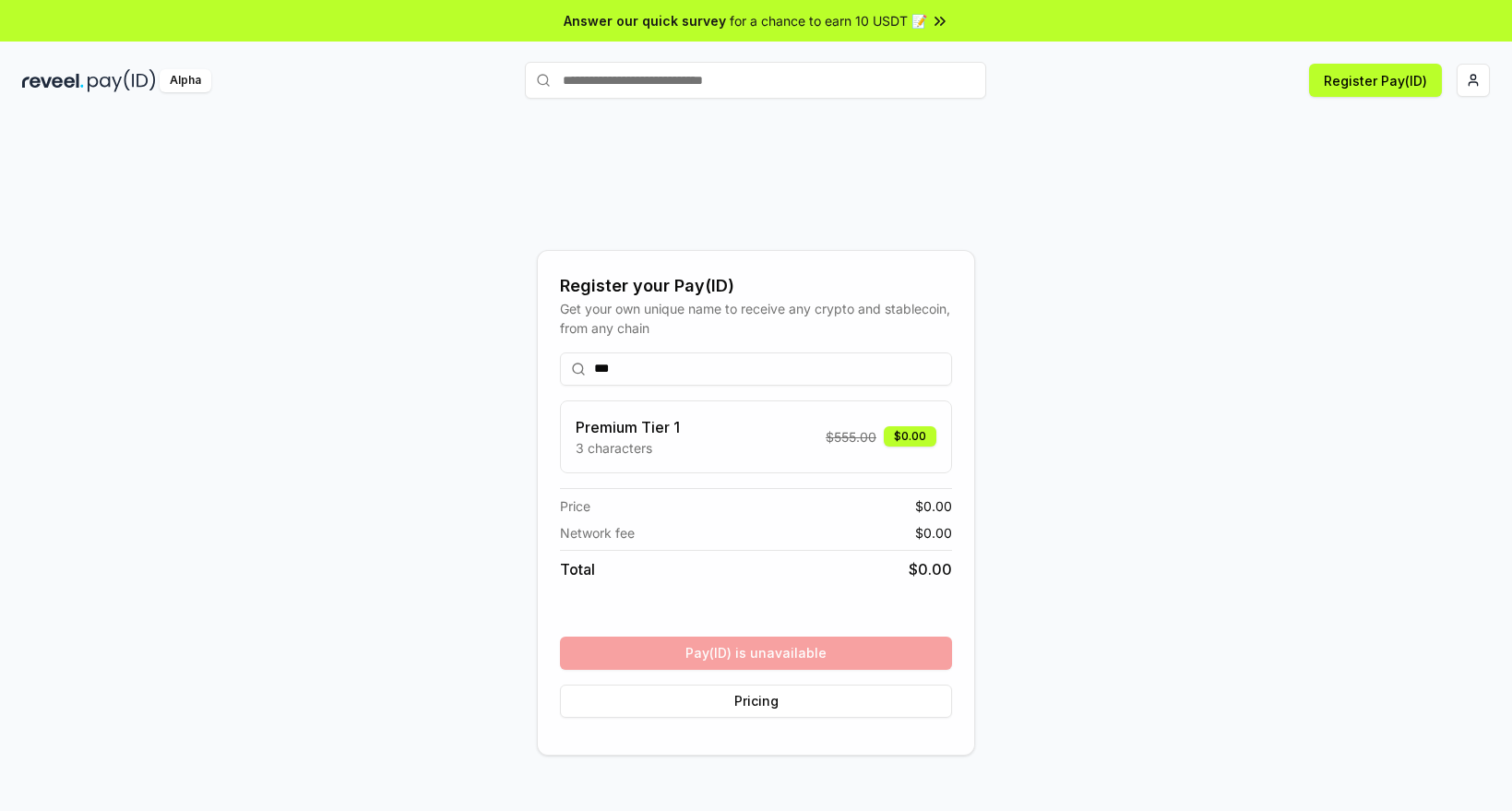
click at [1108, 469] on div "Register your Pay(ID) Get your own unique name to receive any crypto and stable…" at bounding box center [756, 502] width 1467 height 722
click at [702, 369] on input "***" at bounding box center [756, 368] width 392 height 33
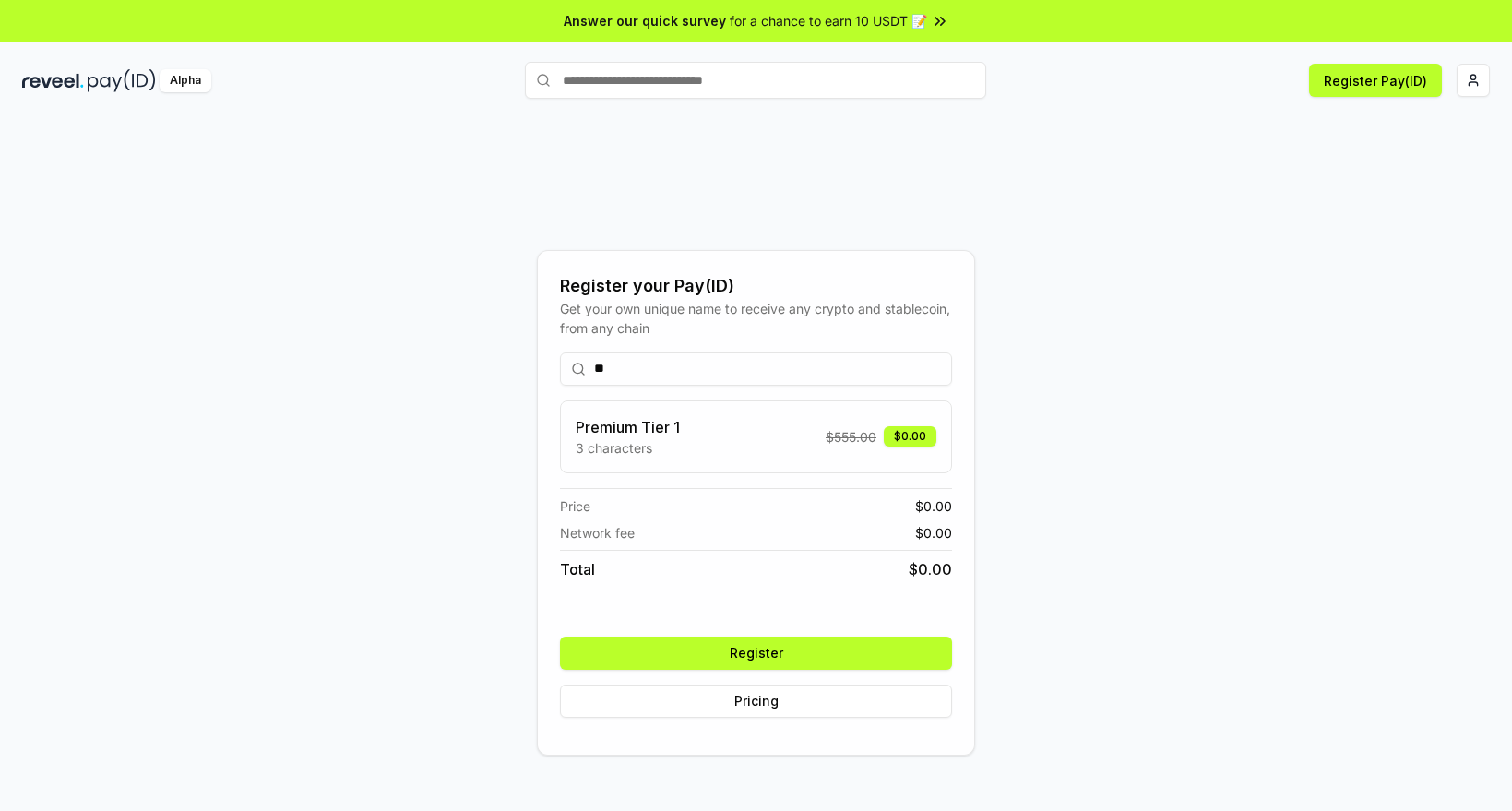
type input "*"
type input "**********"
click at [1266, 510] on div "**********" at bounding box center [756, 502] width 1467 height 722
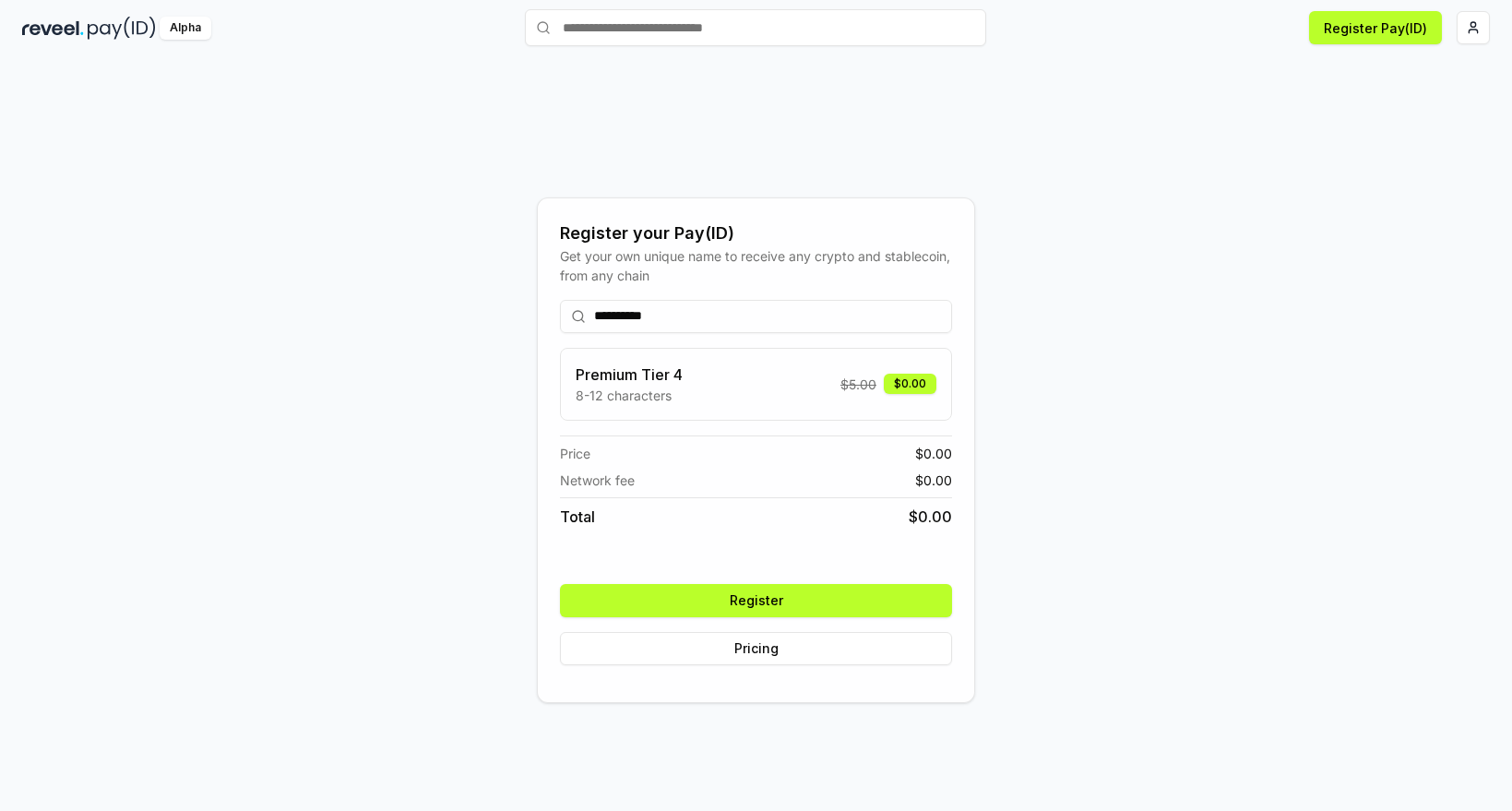
drag, startPoint x: 793, startPoint y: 600, endPoint x: 1141, endPoint y: 575, distance: 348.9
click at [794, 600] on button "Register" at bounding box center [756, 600] width 392 height 33
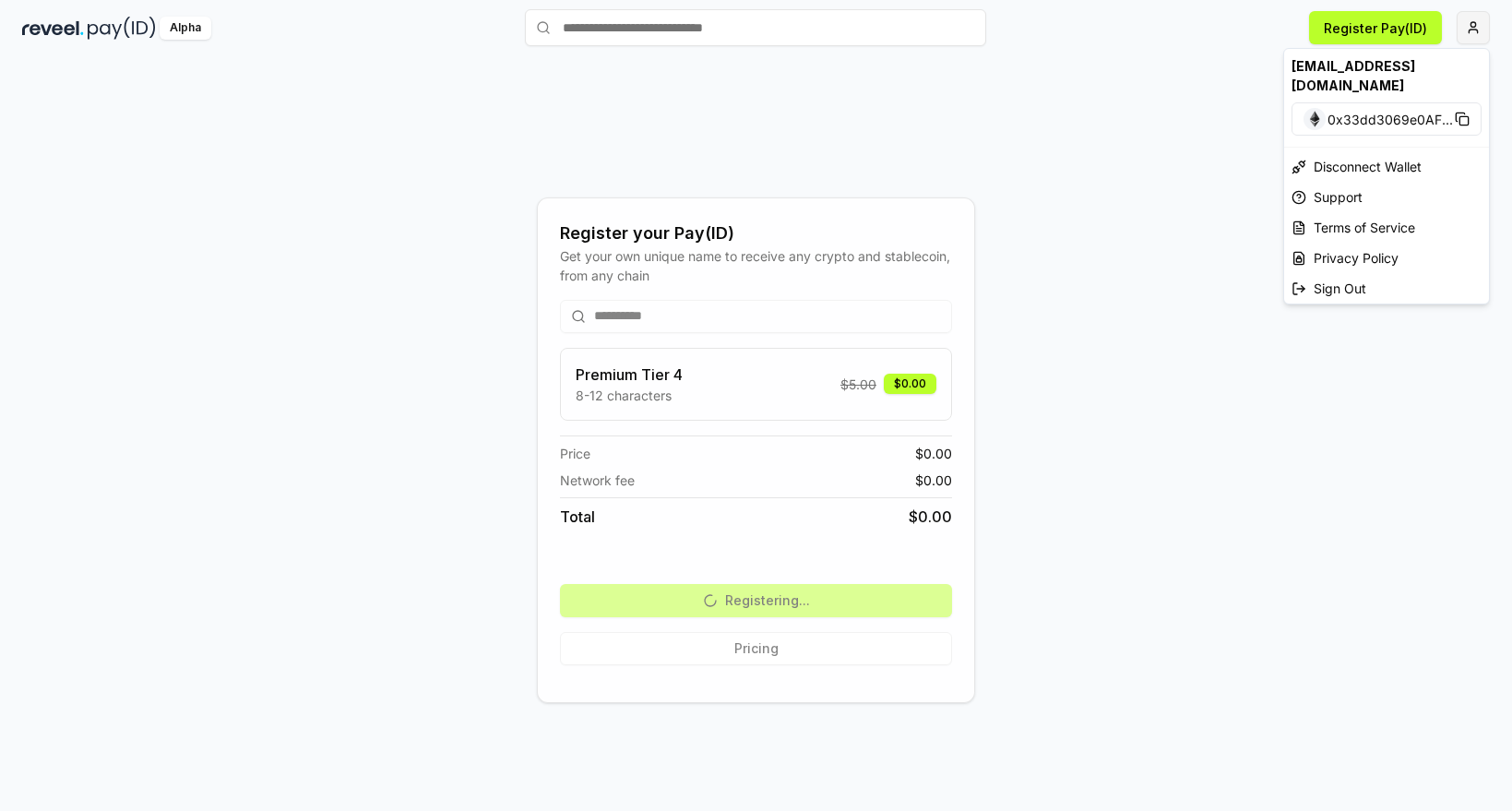
click at [1476, 27] on html "**********" at bounding box center [756, 405] width 1512 height 811
click at [1140, 304] on html "**********" at bounding box center [756, 405] width 1512 height 811
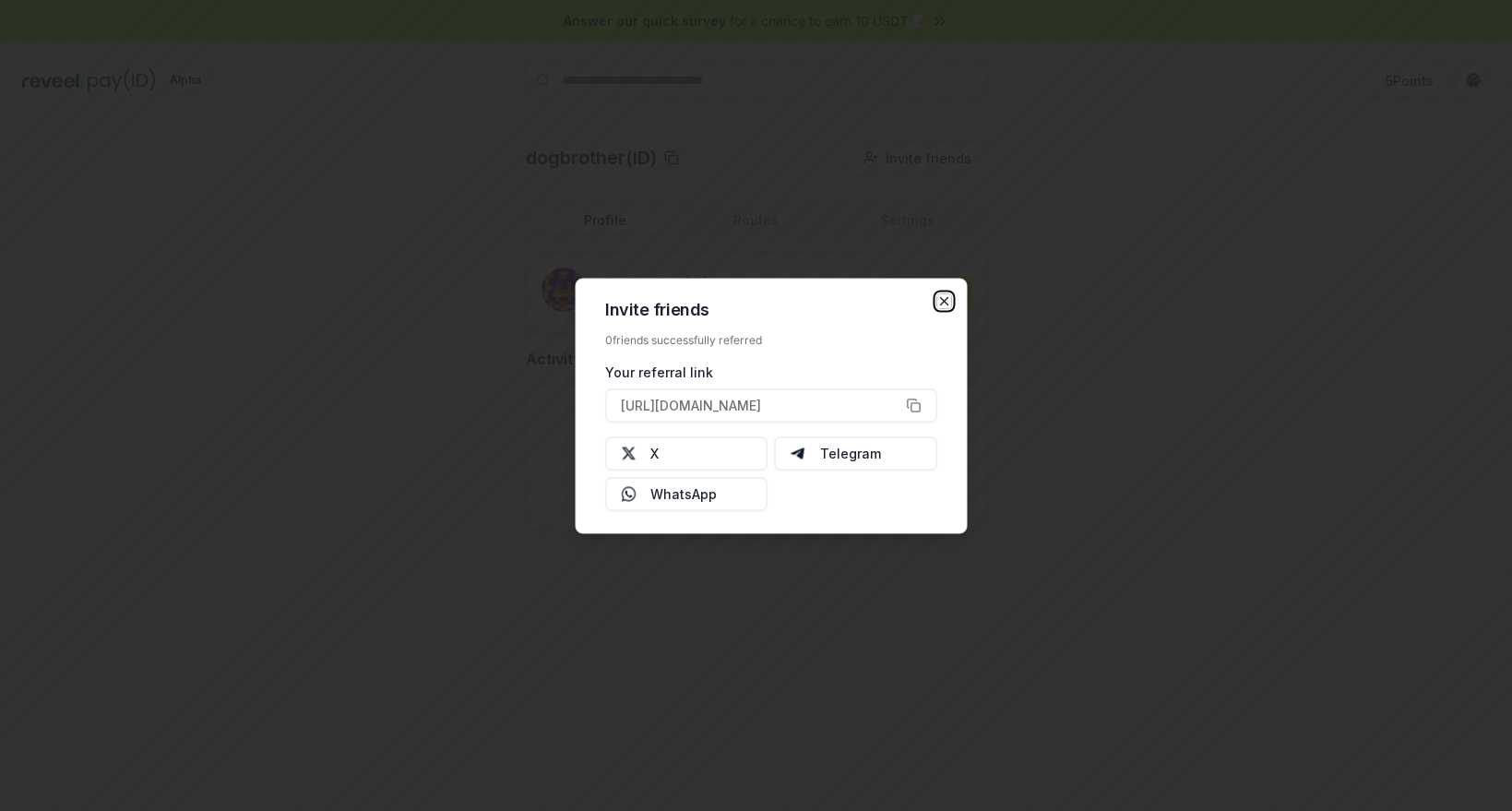
click at [946, 293] on icon "button" at bounding box center [943, 301] width 15 height 15
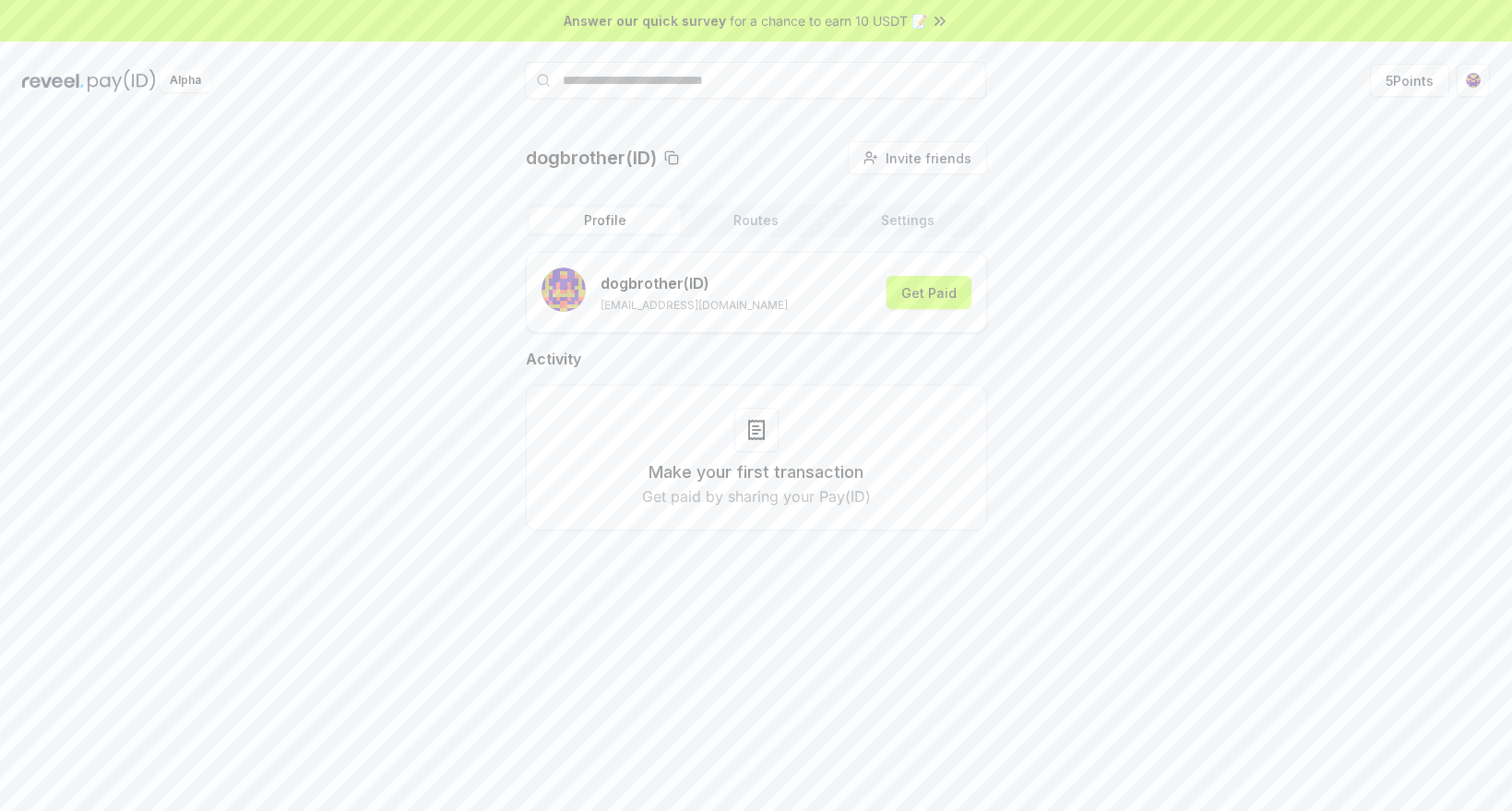
click at [1211, 538] on div "dogbrother(ID) Invite friends Invite Profile Routes Settings dogbrother (ID) do…" at bounding box center [756, 351] width 1467 height 419
click at [1477, 82] on html "Answer our quick survey for a chance to earn 10 USDT 📝 Alpha 5 Points dogbrothe…" at bounding box center [756, 405] width 1512 height 811
drag, startPoint x: 1096, startPoint y: 458, endPoint x: 1032, endPoint y: 354, distance: 122.1
click at [1096, 457] on html "Answer our quick survey for a chance to earn 10 USDT 📝 Alpha 5 Points dogbrothe…" at bounding box center [756, 405] width 1512 height 811
click at [925, 280] on button "Get Paid" at bounding box center [928, 291] width 85 height 33
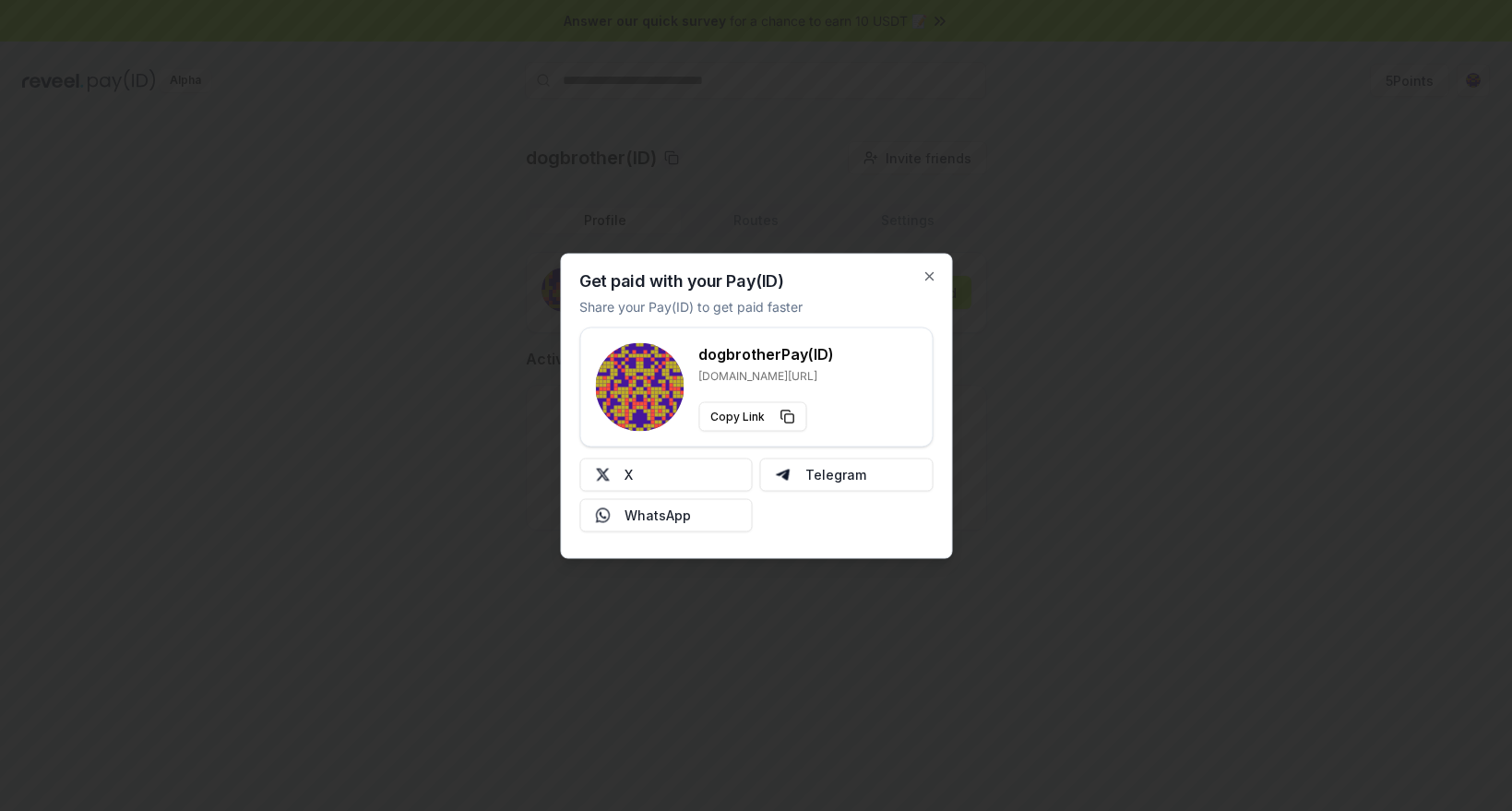
drag, startPoint x: 803, startPoint y: 381, endPoint x: 754, endPoint y: 381, distance: 49.0
click at [754, 381] on p "reveel.id/pay/dogbrother" at bounding box center [766, 376] width 135 height 15
click at [901, 377] on div "dogbrother Pay(ID) reveel.id/pay/dogbrother Copy Link" at bounding box center [756, 386] width 322 height 88
click at [784, 422] on button "Copy Link" at bounding box center [752, 415] width 108 height 29
click at [932, 273] on icon "button" at bounding box center [928, 276] width 15 height 15
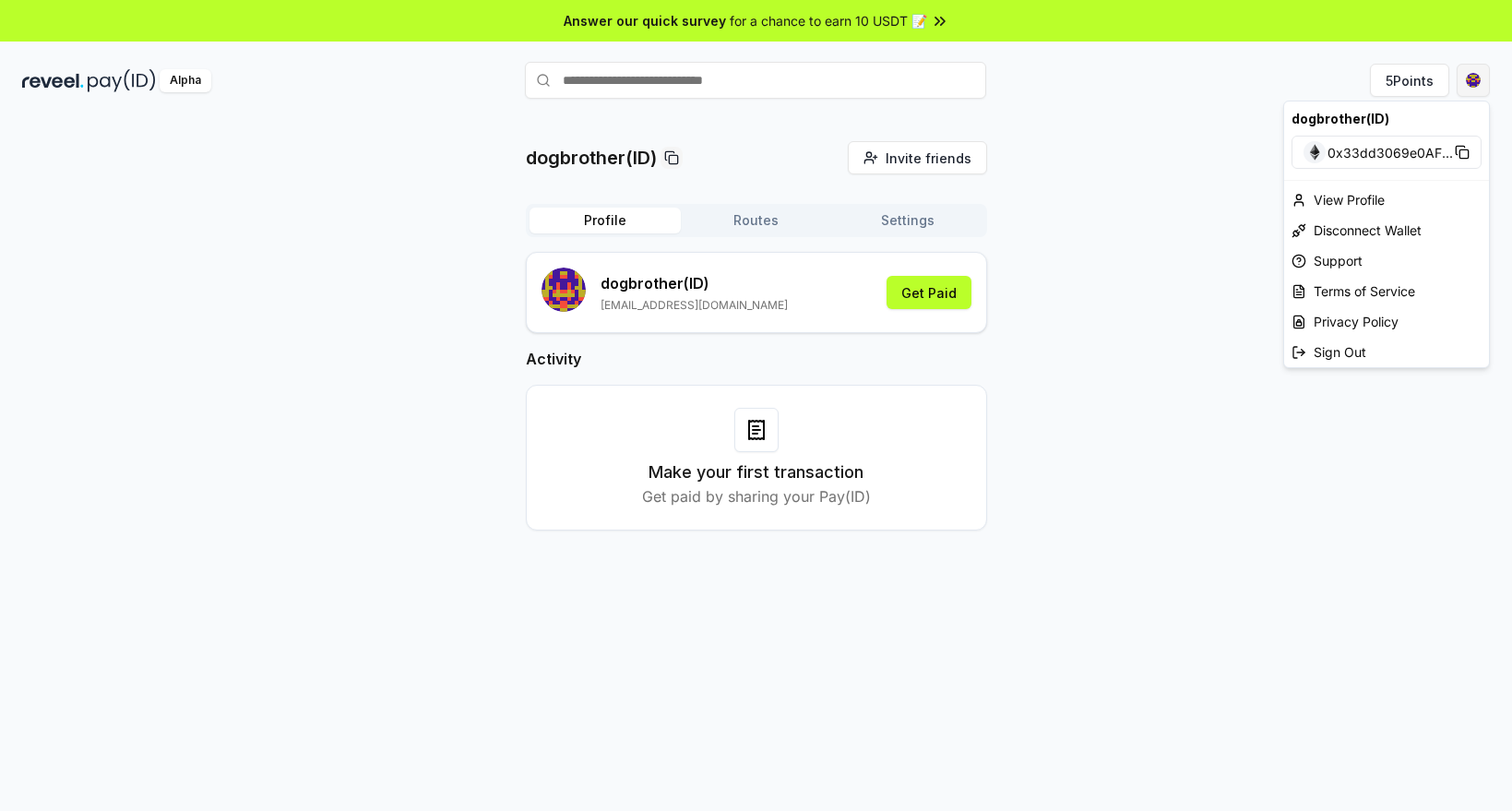
click at [1473, 84] on html "Answer our quick survey for a chance to earn 10 USDT 📝 Alpha 5 Points dogbrothe…" at bounding box center [756, 405] width 1512 height 811
click at [1389, 359] on div "Sign Out" at bounding box center [1386, 351] width 205 height 30
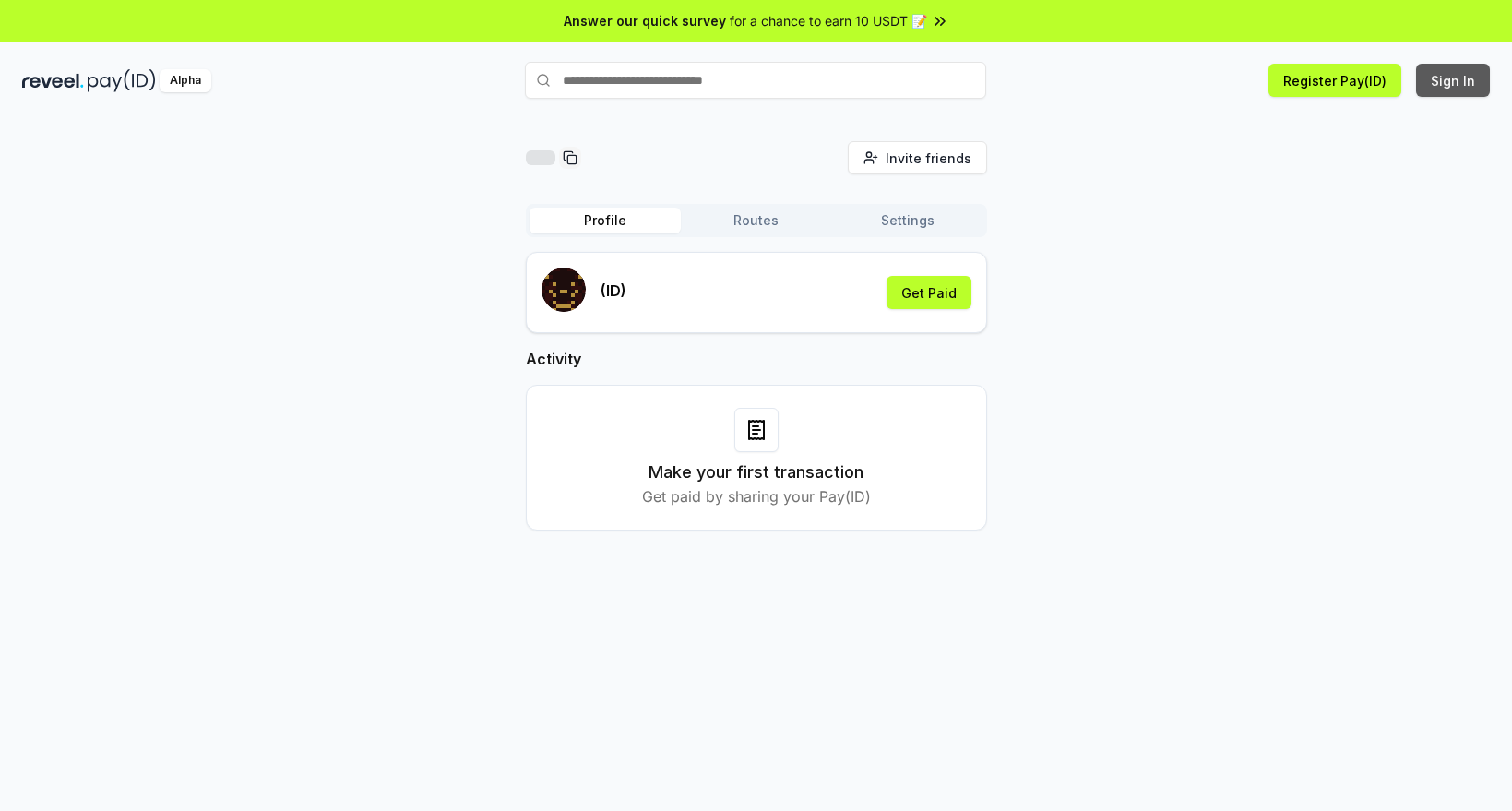
click at [1466, 78] on button "Sign In" at bounding box center [1453, 80] width 74 height 33
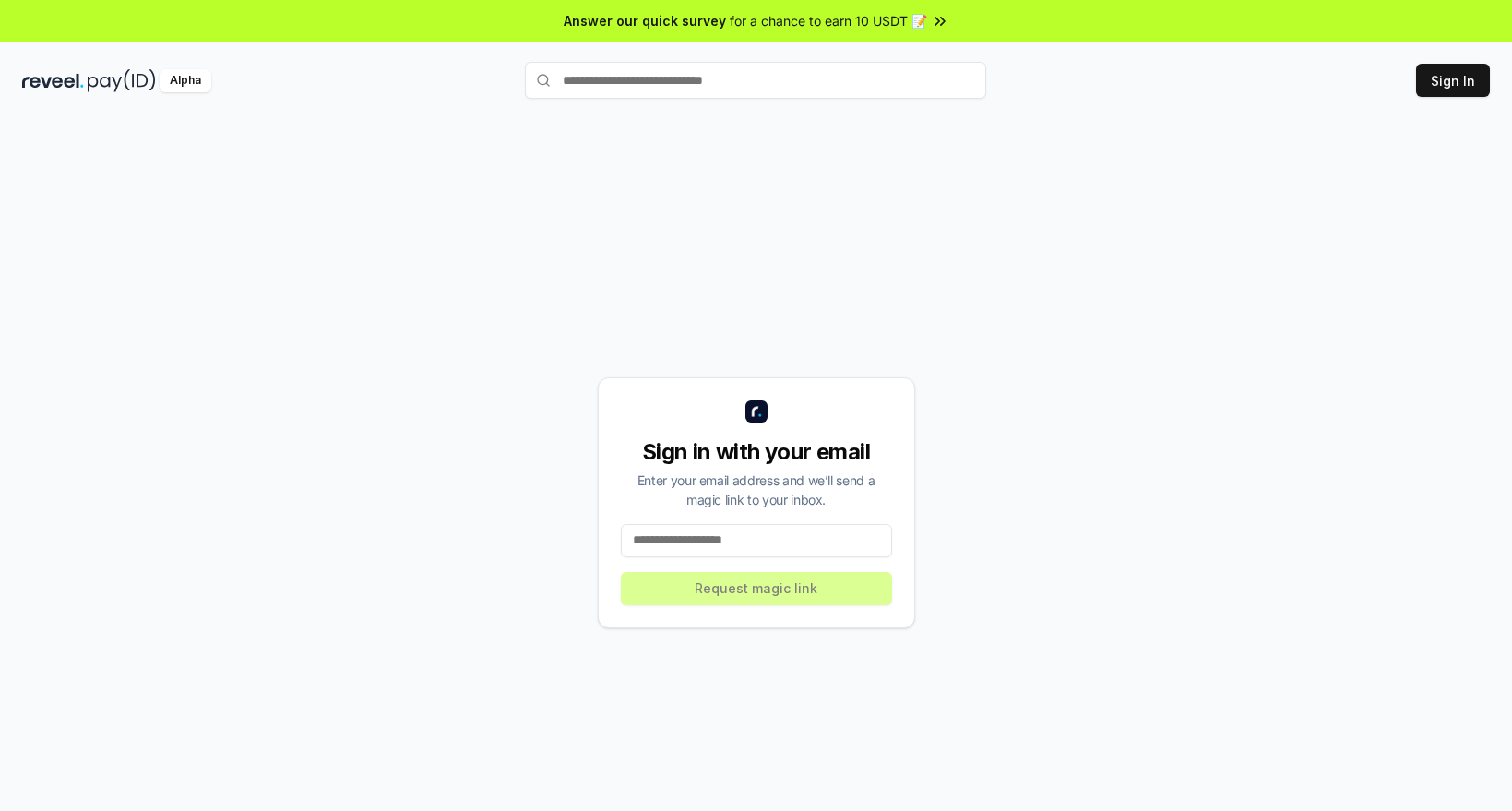
click at [1172, 483] on div "Sign in with your email Enter your email address and we’ll send a magic link to…" at bounding box center [756, 502] width 1467 height 722
